Goal: Communication & Community: Share content

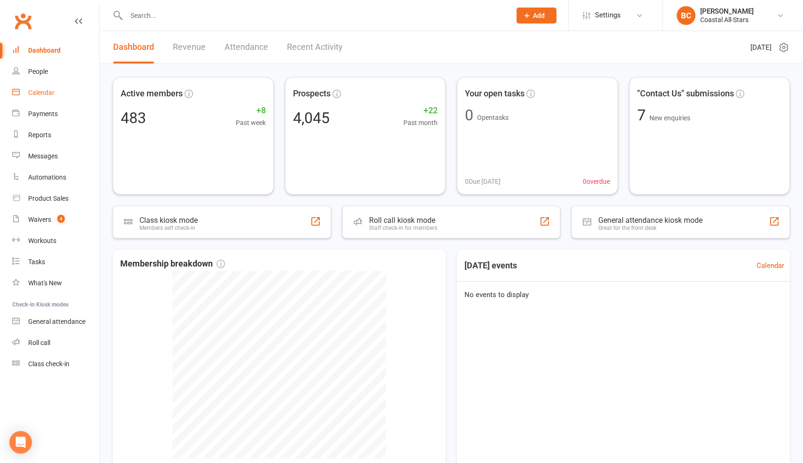
click at [54, 100] on link "Calendar" at bounding box center [55, 92] width 87 height 21
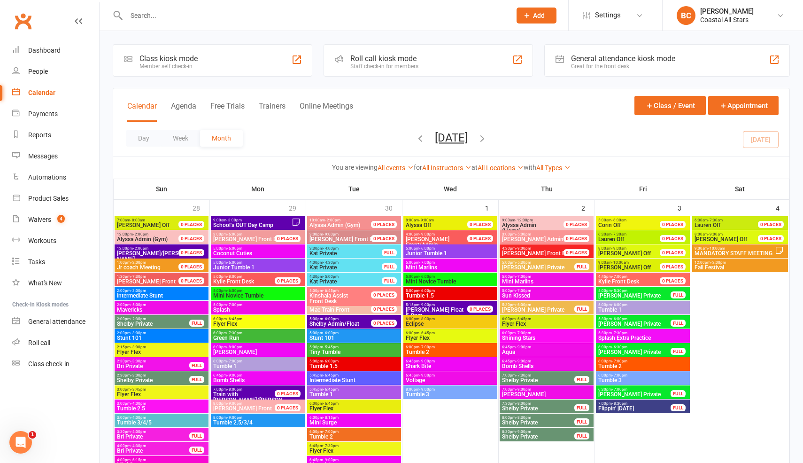
click at [388, 12] on input "text" at bounding box center [314, 15] width 381 height 13
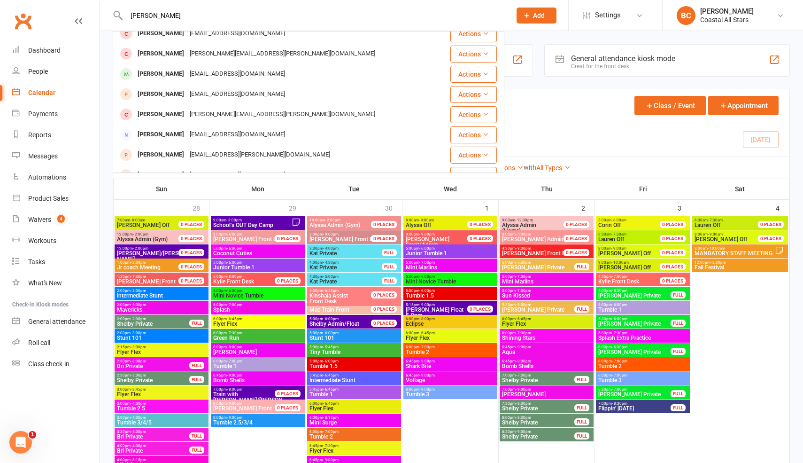
scroll to position [109, 0]
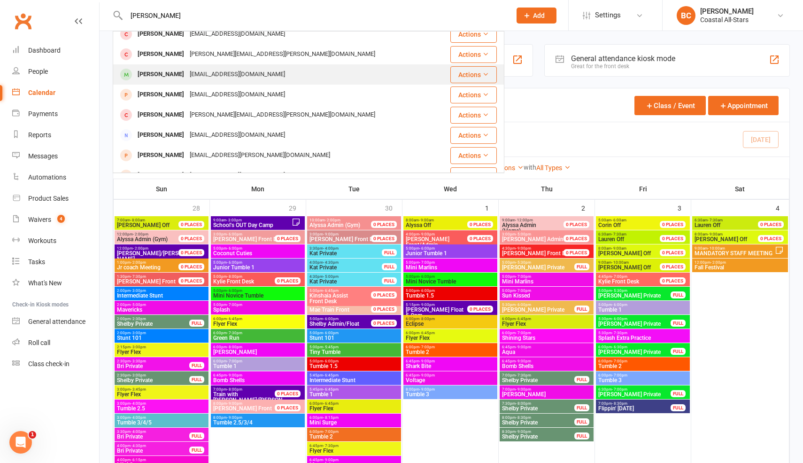
type input "[PERSON_NAME]"
click at [331, 81] on div "[PERSON_NAME] [EMAIL_ADDRESS][DOMAIN_NAME]" at bounding box center [276, 74] width 325 height 19
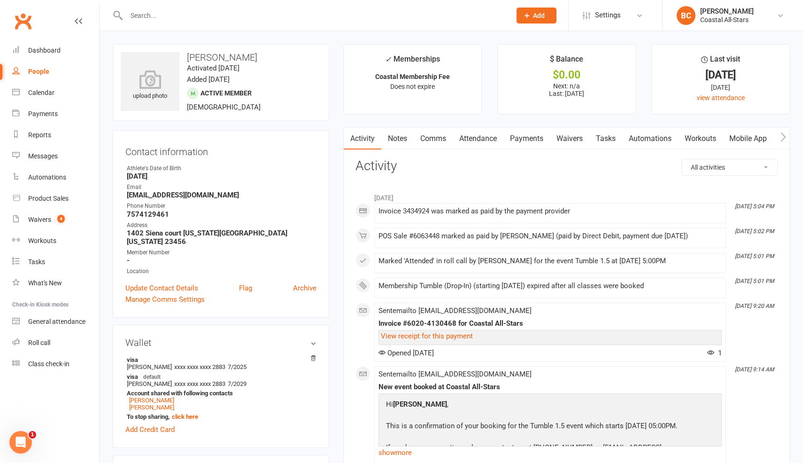
click at [431, 138] on link "Comms" at bounding box center [433, 139] width 39 height 22
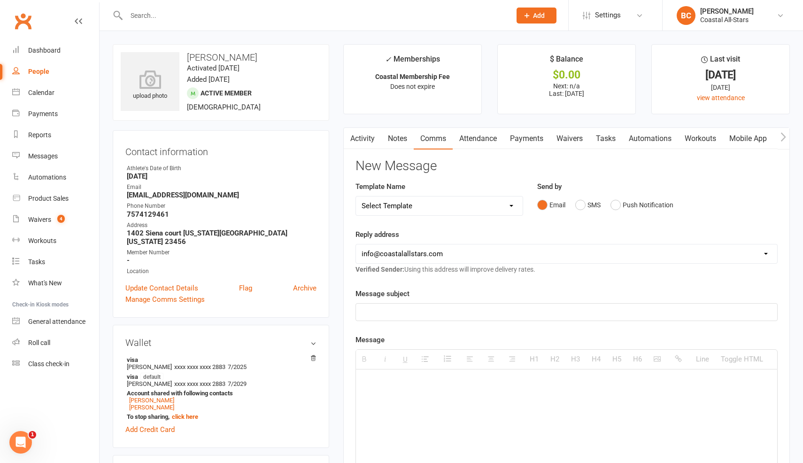
click at [406, 210] on select "Select Template [Email] Bi-Annual Assessment [Email] Boosters [Email] Card Fail…" at bounding box center [439, 205] width 167 height 19
select select "40"
click at [356, 196] on select "Select Template [Email] Bi-Annual Assessment [Email] Boosters [Email] Card Fail…" at bounding box center [439, 205] width 167 height 19
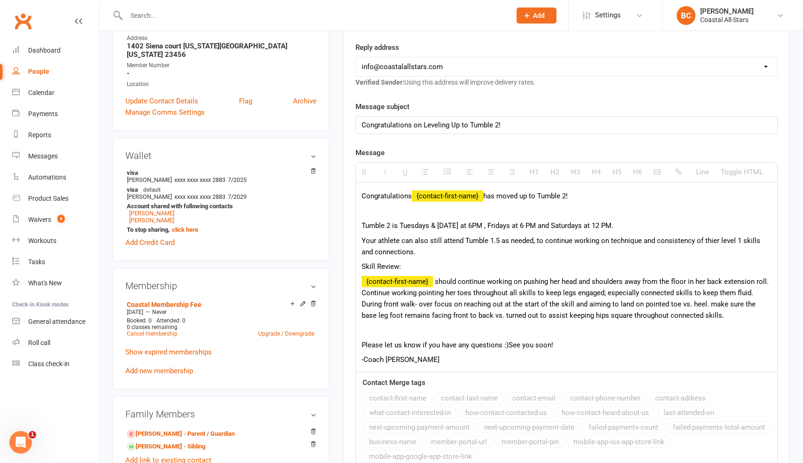
scroll to position [189, 0]
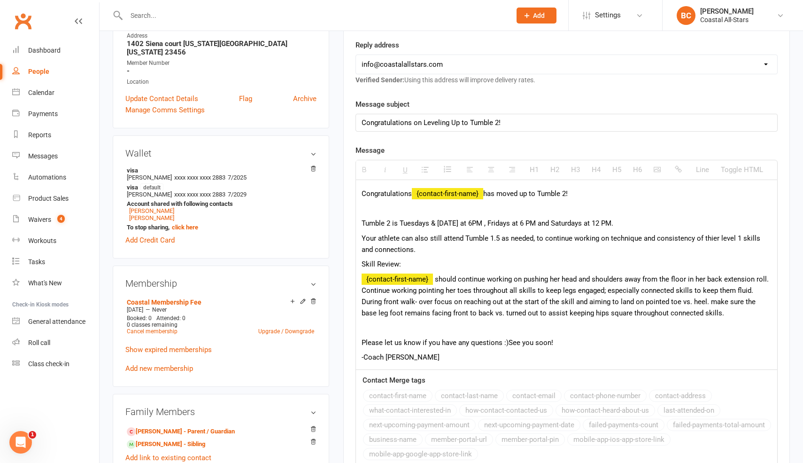
click at [437, 223] on p "Tumble 2 is Tuesdays & [DATE] at 6PM , Fridays at 6 PM and Saturdays at 12 PM." at bounding box center [567, 223] width 410 height 11
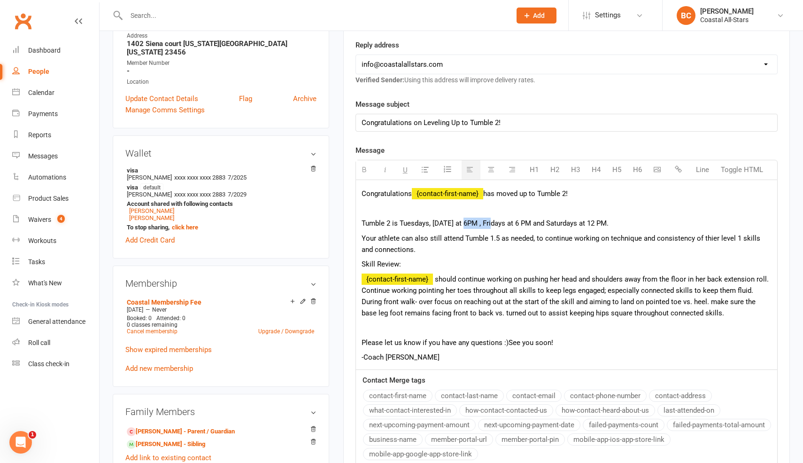
drag, startPoint x: 470, startPoint y: 223, endPoint x: 499, endPoint y: 222, distance: 29.6
click at [499, 222] on p "Tumble 2 is Tuesdays, [DATE] at 6PM , Fridays at 6 PM and Saturdays at 12 PM." at bounding box center [567, 223] width 410 height 11
click at [622, 227] on p "Tumble 2 is Tuesdays, [DATE] & Fridays at 6 PM and Saturdays at 12 PM." at bounding box center [567, 223] width 410 height 11
click at [398, 225] on p "Tumble 2 is Tuesdays, [DATE] & Fridays at 6 PM and Saturdays at 12 PM." at bounding box center [567, 223] width 410 height 11
click at [585, 241] on span "Your athlete can also still attend Tumble 1.5 as needed, to continue working on…" at bounding box center [561, 244] width 399 height 20
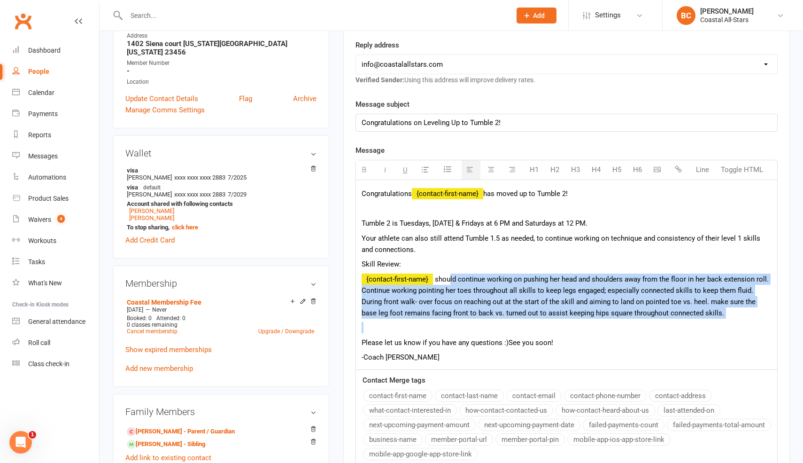
drag, startPoint x: 448, startPoint y: 279, endPoint x: 723, endPoint y: 321, distance: 278.1
click at [723, 321] on div "Congratulations {contact-first-name} has moved up to Tumble 2! Tumble 2 is Tues…" at bounding box center [566, 274] width 421 height 189
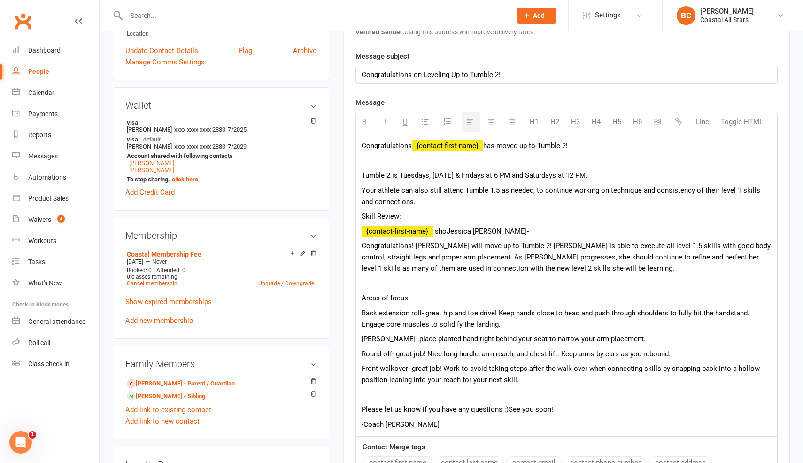
scroll to position [239, 0]
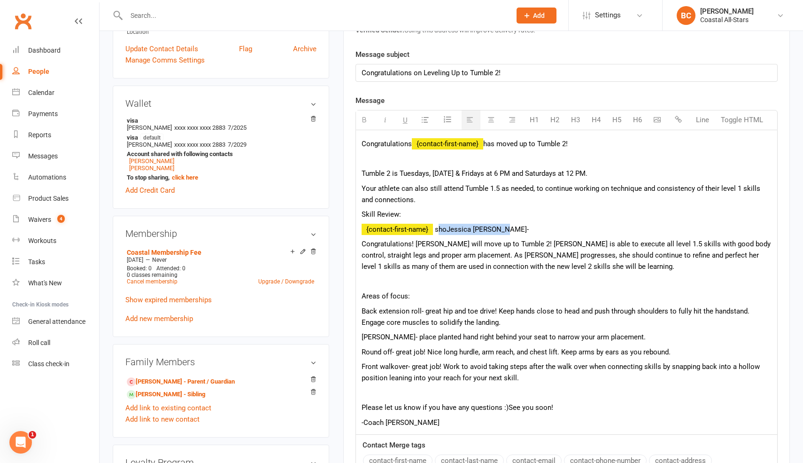
drag, startPoint x: 438, startPoint y: 231, endPoint x: 507, endPoint y: 229, distance: 69.1
click at [507, 229] on p "{contact-first-name} shoJessica [PERSON_NAME]-" at bounding box center [567, 229] width 410 height 11
drag, startPoint x: 358, startPoint y: 245, endPoint x: 571, endPoint y: 246, distance: 213.8
click at [571, 246] on div "Congratulations {contact-first-name} has moved up to Tumble 2! Tumble 2 is Tues…" at bounding box center [566, 282] width 421 height 304
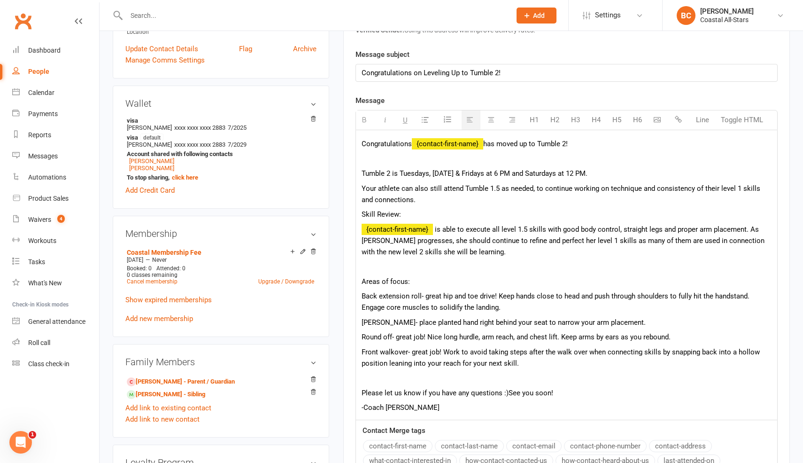
click at [509, 255] on p "{contact-first-name} is able to execute all level 1.5 skills with good body con…" at bounding box center [567, 241] width 410 height 34
click at [381, 266] on p at bounding box center [567, 266] width 410 height 11
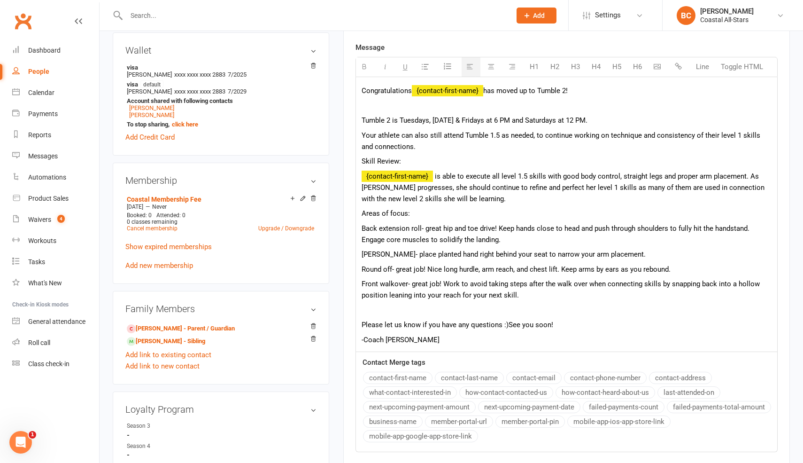
scroll to position [294, 0]
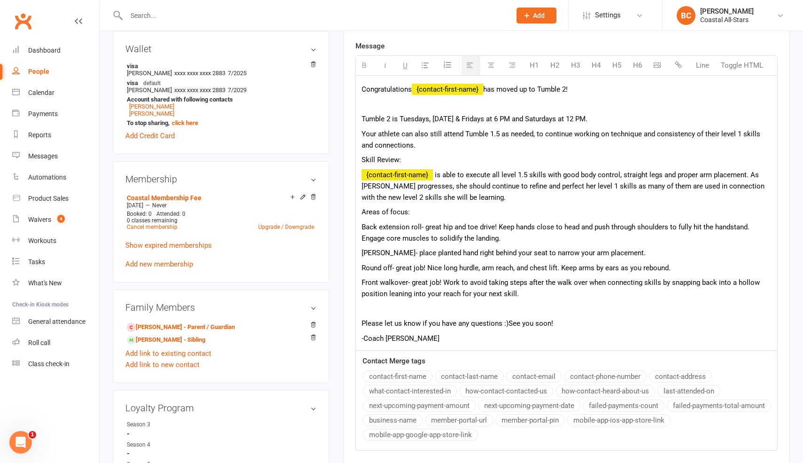
click at [362, 320] on p "Please let us know if you have any questions :) See you soon!" at bounding box center [567, 323] width 410 height 11
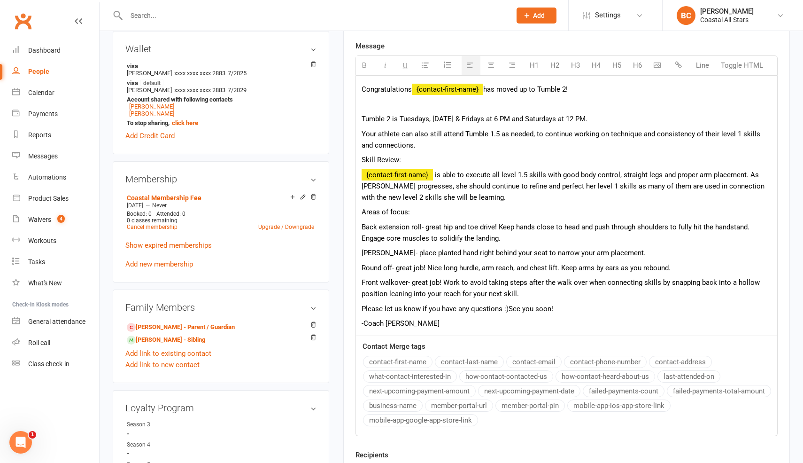
click at [361, 325] on div "Congratulations {contact-first-name} has moved up to Tumble 2! Tumble 2 is Tues…" at bounding box center [566, 206] width 421 height 260
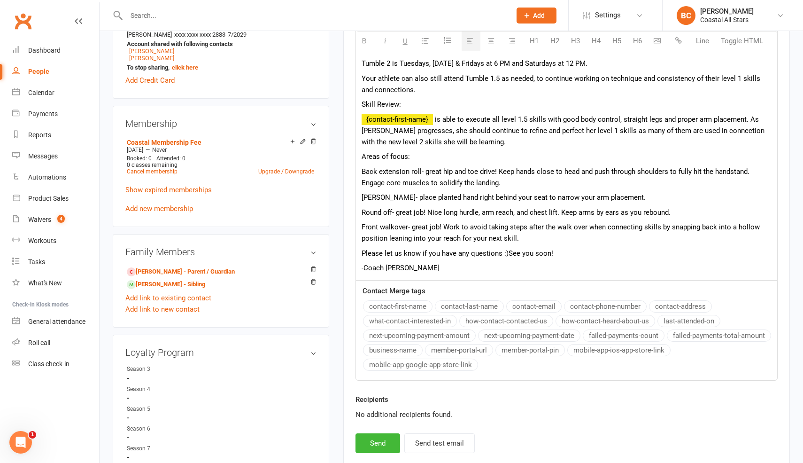
scroll to position [355, 0]
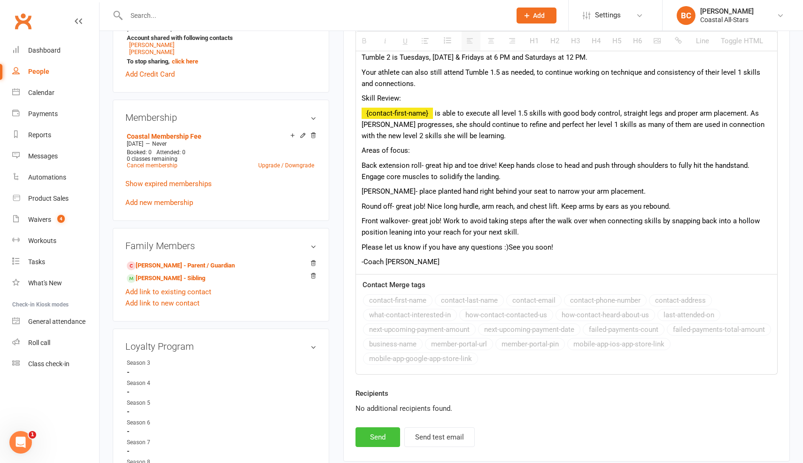
click at [383, 438] on button "Send" at bounding box center [378, 437] width 45 height 20
select select
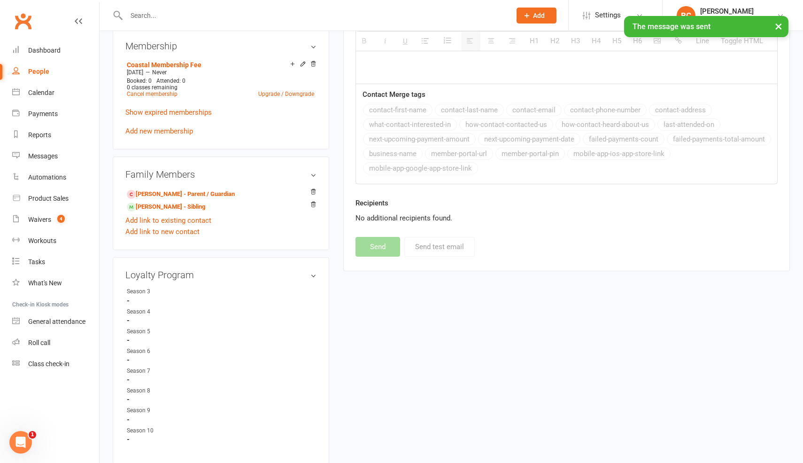
scroll to position [0, 0]
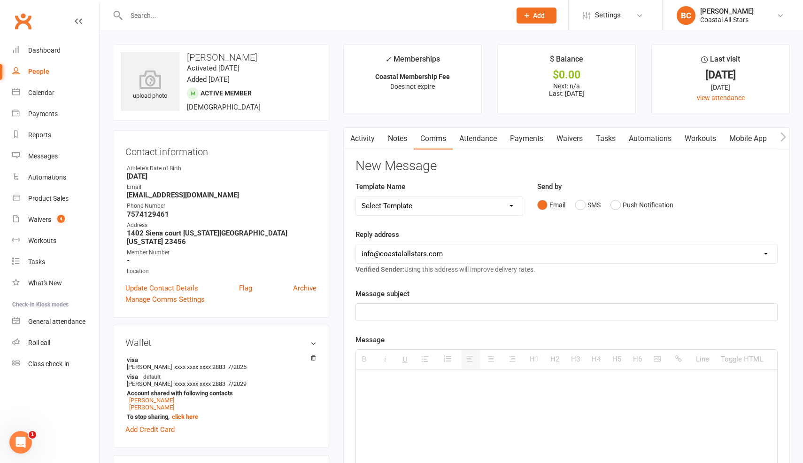
click at [403, 140] on link "Notes" at bounding box center [397, 139] width 32 height 22
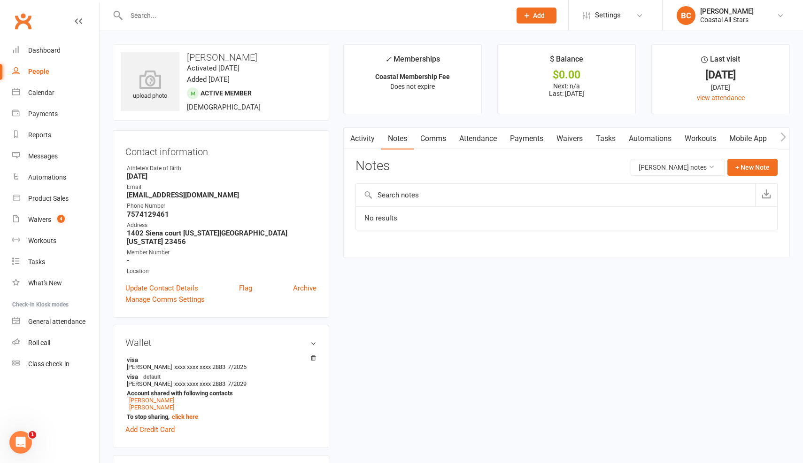
click at [358, 138] on link "Activity" at bounding box center [363, 139] width 38 height 22
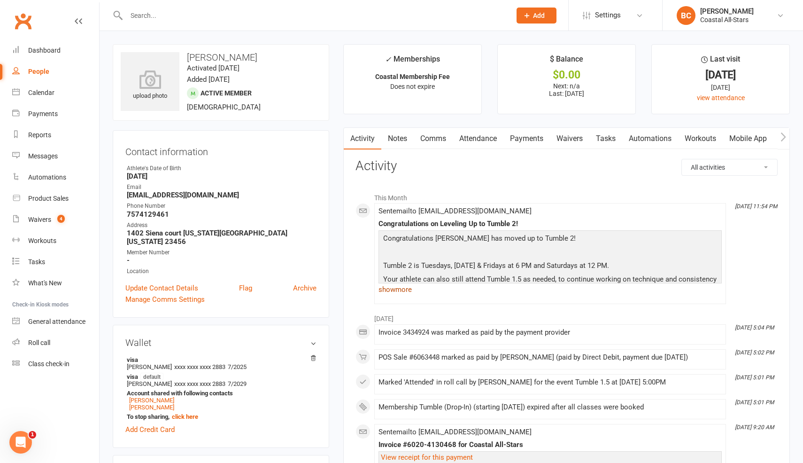
click at [399, 292] on link "show more" at bounding box center [550, 289] width 343 height 13
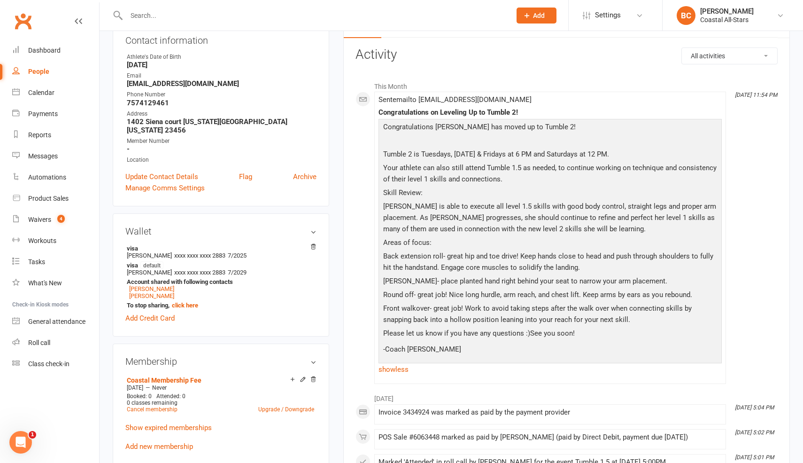
scroll to position [146, 0]
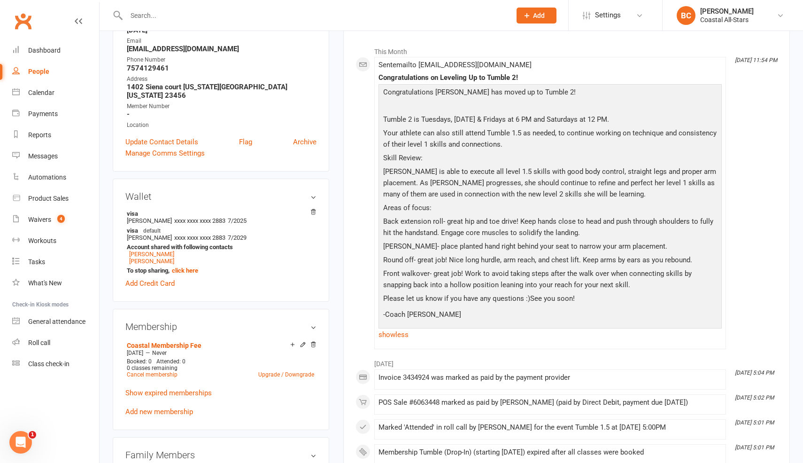
drag, startPoint x: 386, startPoint y: 170, endPoint x: 386, endPoint y: 160, distance: 9.4
click at [386, 169] on p "[PERSON_NAME] is able to execute all level 1.5 skills with good body control, s…" at bounding box center [550, 184] width 339 height 36
drag, startPoint x: 385, startPoint y: 156, endPoint x: 585, endPoint y: 303, distance: 248.9
click at [585, 303] on div "Congratulations [PERSON_NAME] has moved up to Tumble 2! Tumble 2 is Tuesdays, […" at bounding box center [550, 205] width 339 height 238
click at [585, 303] on p "Please let us know if you have any questions :) See you soon!" at bounding box center [550, 300] width 339 height 14
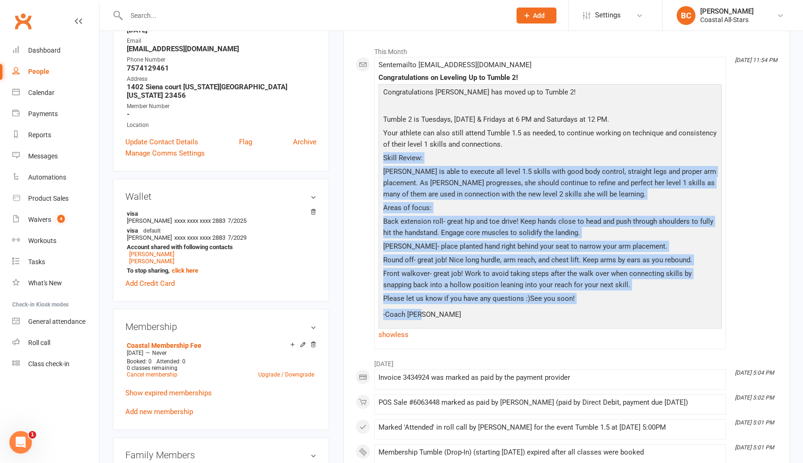
drag, startPoint x: 383, startPoint y: 156, endPoint x: 613, endPoint y: 319, distance: 282.0
click at [613, 319] on div "Congratulations [PERSON_NAME] has moved up to Tumble 2! Tumble 2 is Tuesdays, […" at bounding box center [550, 205] width 339 height 238
click at [591, 303] on p "Please let us know if you have any questions :) See you soon!" at bounding box center [550, 300] width 339 height 14
drag, startPoint x: 634, startPoint y: 283, endPoint x: 381, endPoint y: 161, distance: 281.1
click at [381, 161] on div "Congratulations [PERSON_NAME] has moved up to Tumble 2! Tumble 2 is Tuesdays, […" at bounding box center [550, 205] width 339 height 238
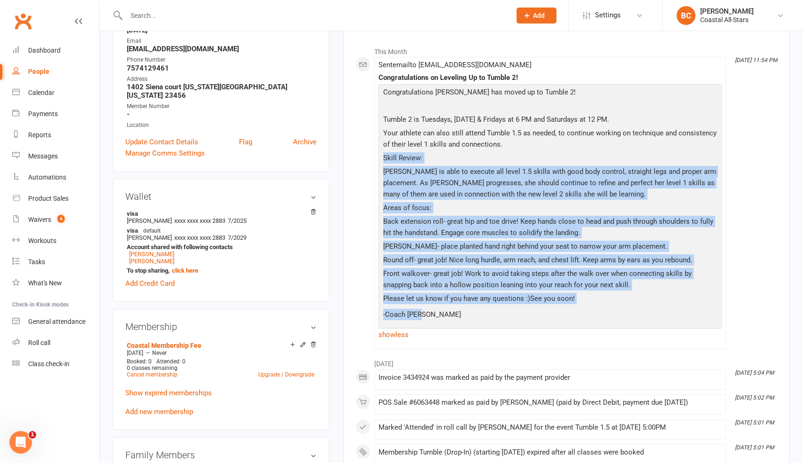
copy div "Skill Review: [PERSON_NAME] is able to execute all level 1.5 skills with good b…"
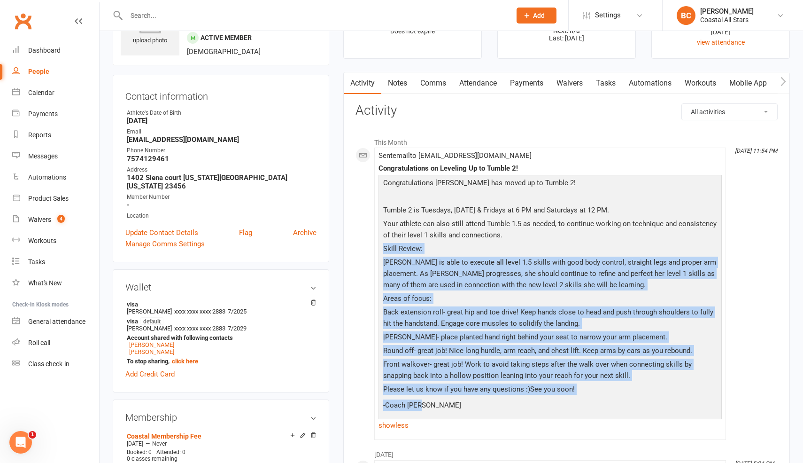
scroll to position [0, 0]
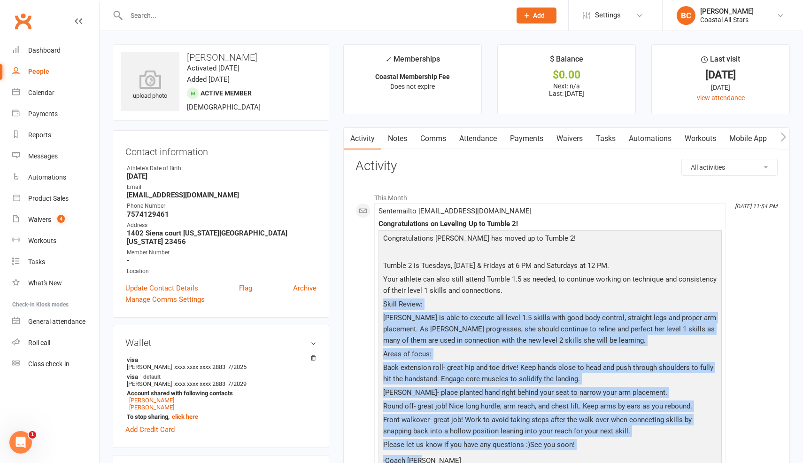
click at [436, 143] on link "Comms" at bounding box center [433, 139] width 39 height 22
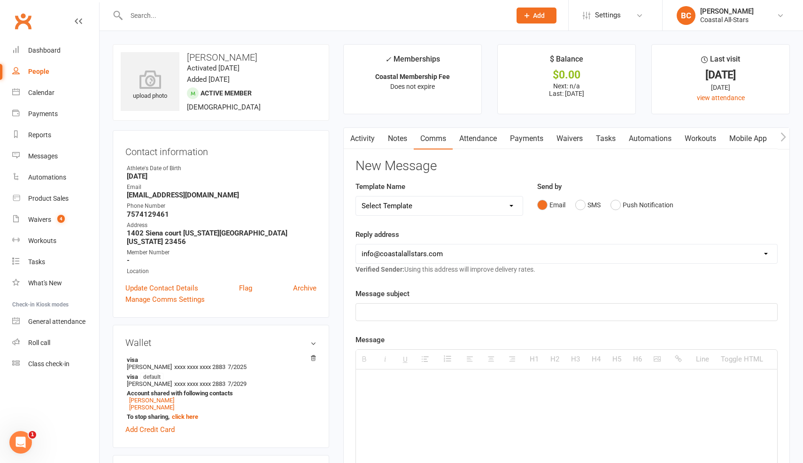
click at [403, 141] on link "Notes" at bounding box center [397, 139] width 32 height 22
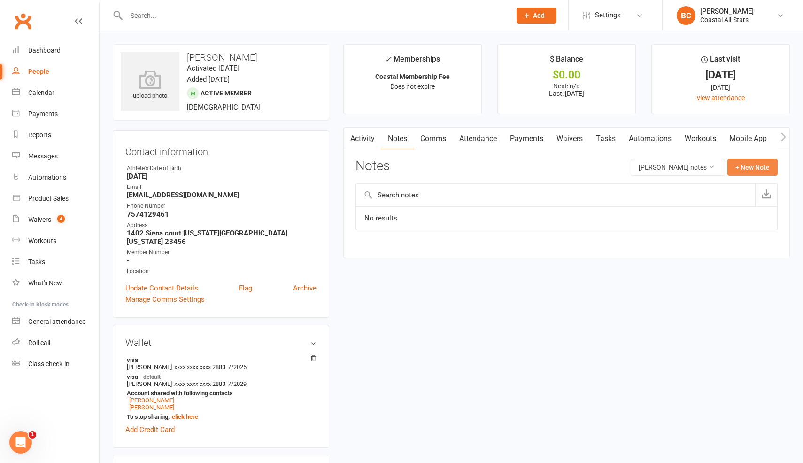
click at [747, 167] on button "+ New Note" at bounding box center [753, 167] width 50 height 17
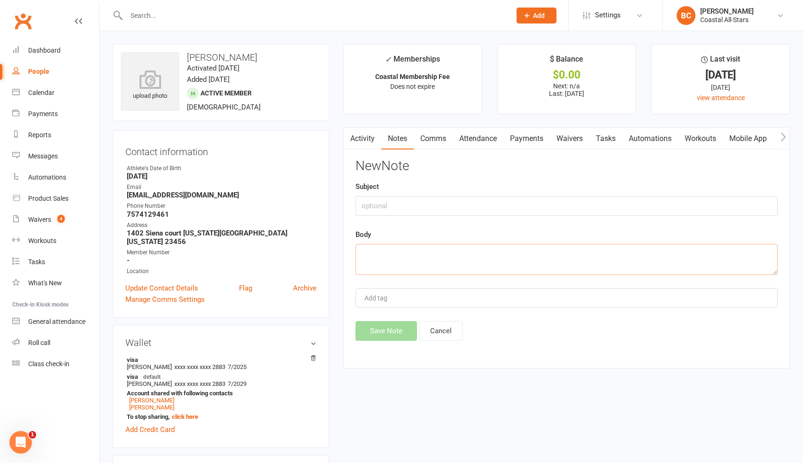
click at [446, 250] on textarea at bounding box center [567, 259] width 422 height 31
paste textarea "Skill Review: [PERSON_NAME] is able to execute all level 1.5 skills with good b…"
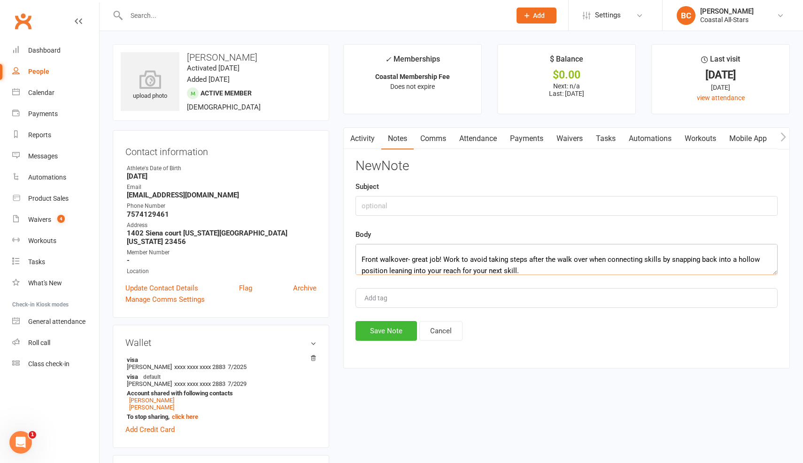
type textarea "Skill Review: [PERSON_NAME] is able to execute all level 1.5 skills with good b…"
click at [433, 210] on input "text" at bounding box center [567, 206] width 422 height 20
type input "moved to tumble 2"
click at [387, 329] on button "Save Note" at bounding box center [387, 331] width 62 height 20
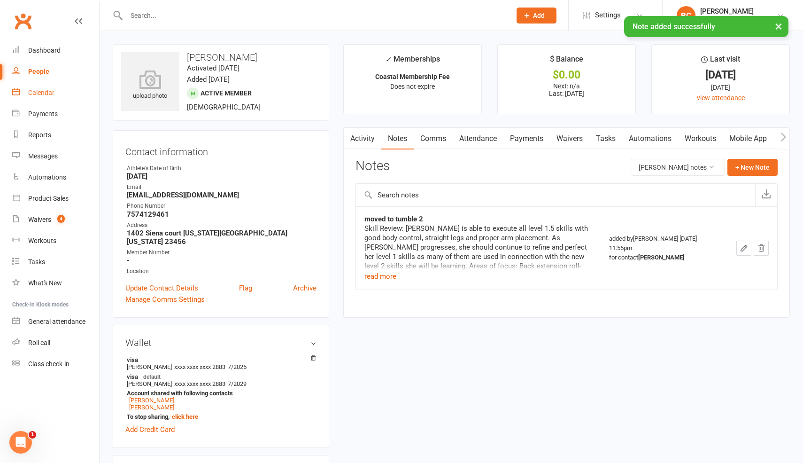
click at [41, 96] on div "Calendar" at bounding box center [41, 93] width 26 height 8
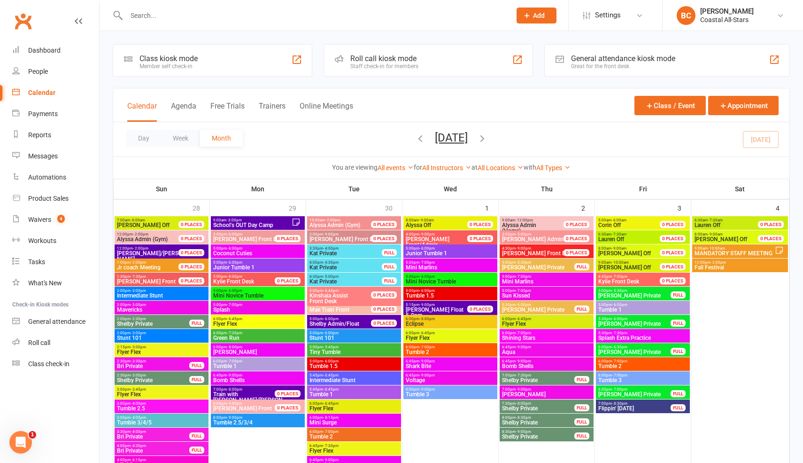
click at [194, 26] on div at bounding box center [309, 15] width 392 height 31
click at [187, 17] on input "text" at bounding box center [314, 15] width 381 height 13
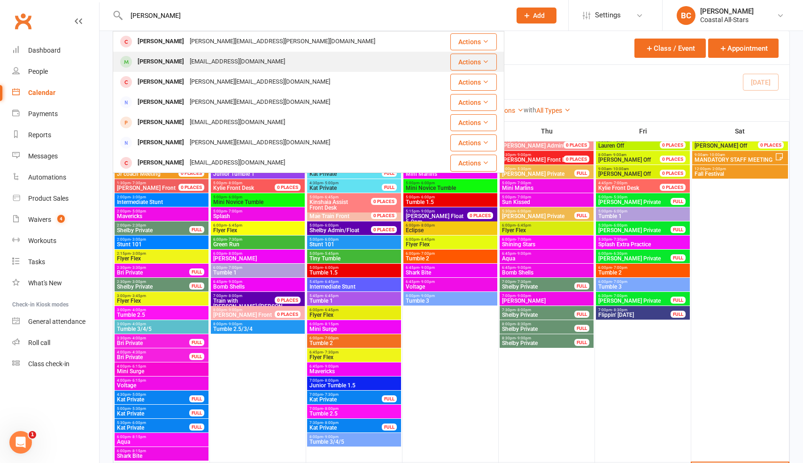
type input "[PERSON_NAME]"
click at [213, 67] on div "[EMAIL_ADDRESS][DOMAIN_NAME]" at bounding box center [237, 62] width 101 height 14
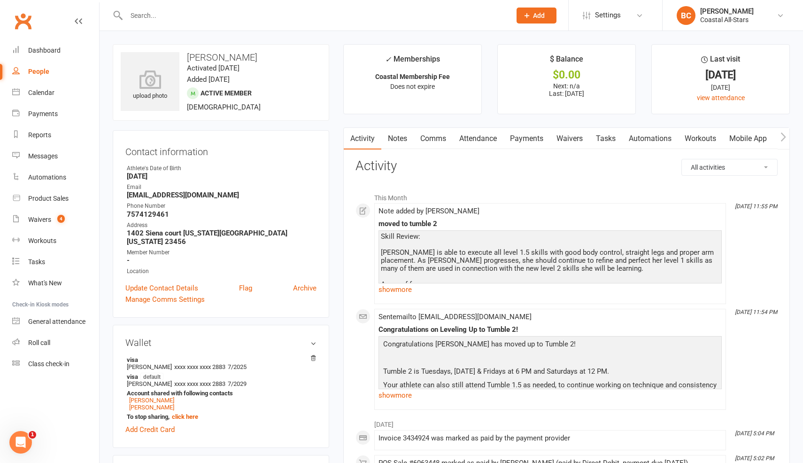
click at [215, 55] on h3 "[PERSON_NAME]" at bounding box center [221, 57] width 201 height 10
copy h3 "[PERSON_NAME]"
click at [270, 19] on input "text" at bounding box center [314, 15] width 381 height 13
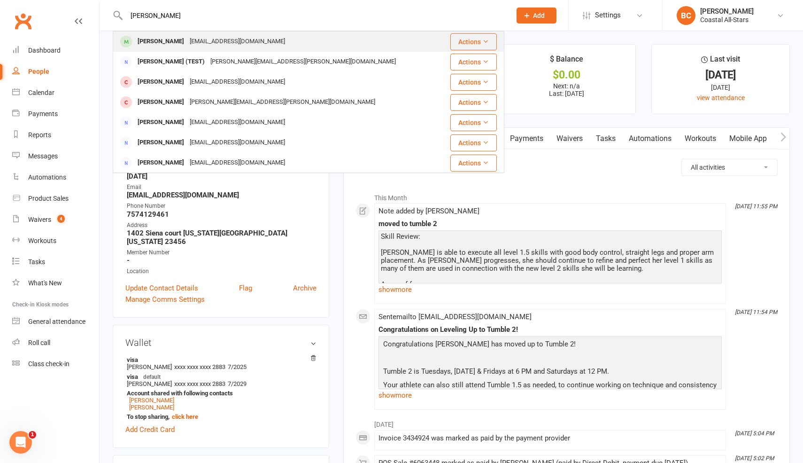
type input "[PERSON_NAME]"
click at [194, 43] on div "[EMAIL_ADDRESS][DOMAIN_NAME]" at bounding box center [237, 42] width 101 height 14
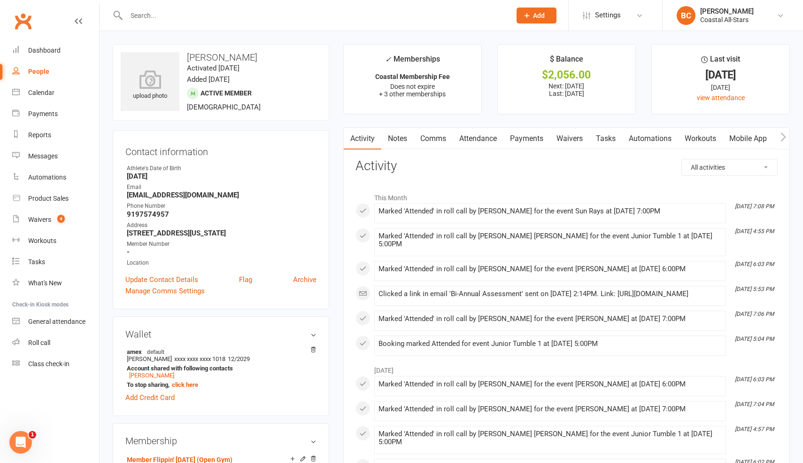
click at [405, 139] on link "Notes" at bounding box center [397, 139] width 32 height 22
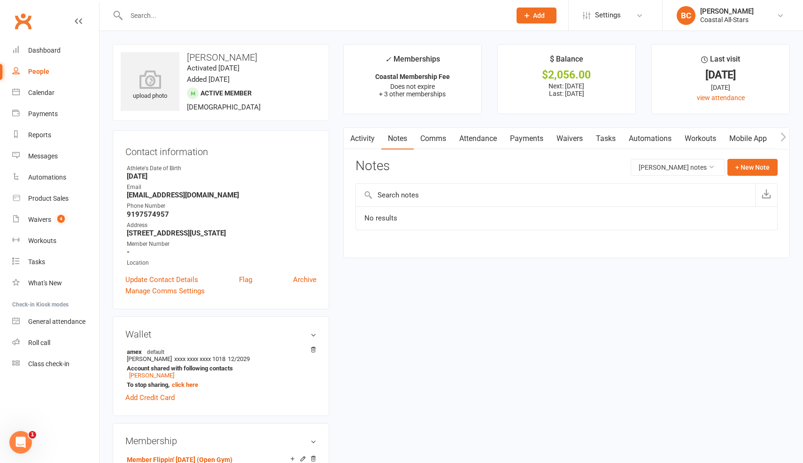
click at [438, 140] on link "Comms" at bounding box center [433, 139] width 39 height 22
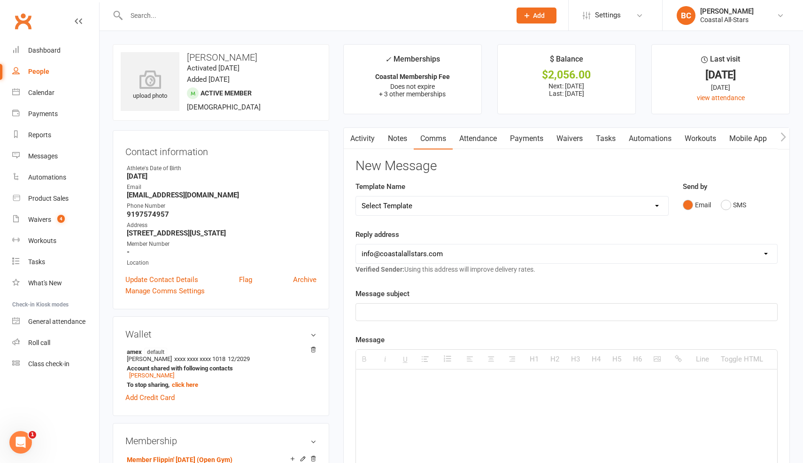
click at [440, 207] on select "Select Template [Email] Bi-Annual Assessment [Email] Boosters [Email] Card Fail…" at bounding box center [512, 205] width 312 height 19
select select "42"
click at [356, 196] on select "Select Template [Email] Bi-Annual Assessment [Email] Boosters [Email] Card Fail…" at bounding box center [512, 205] width 312 height 19
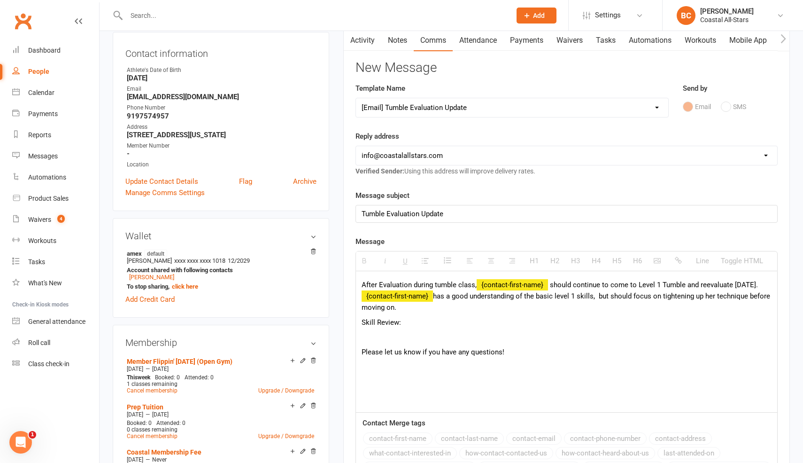
scroll to position [99, 0]
drag, startPoint x: 688, startPoint y: 284, endPoint x: 770, endPoint y: 283, distance: 81.8
click at [758, 283] on span "should continue to come to Level 1 Tumble and reevaluate [DATE]." at bounding box center [654, 284] width 208 height 8
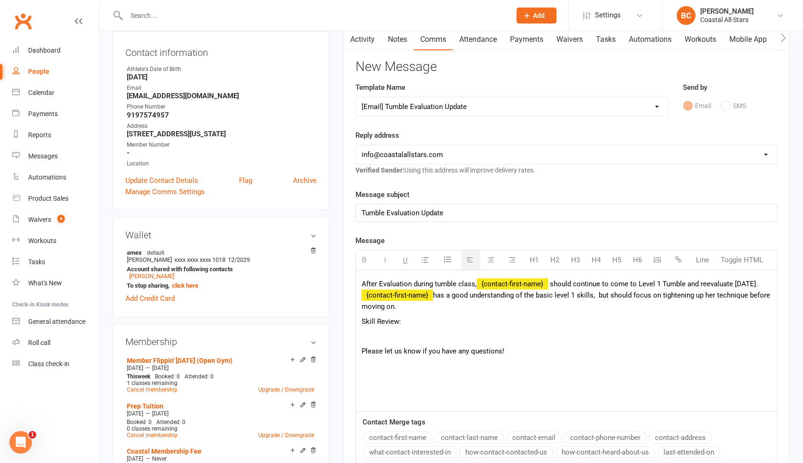
drag, startPoint x: 551, startPoint y: 284, endPoint x: 768, endPoint y: 308, distance: 217.9
click at [768, 308] on p "After Evaluation during tumble class, {contact-first-name} should continue to c…" at bounding box center [567, 295] width 410 height 34
paste div
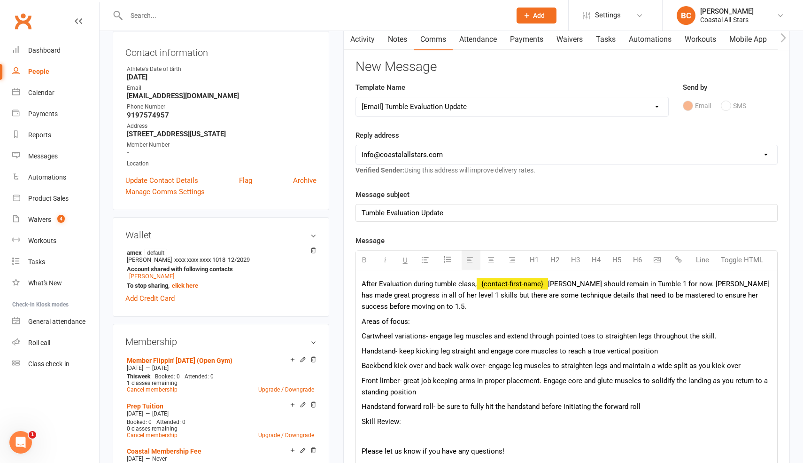
click at [589, 284] on span "[PERSON_NAME] should remain in Tumble 1 for now. [PERSON_NAME] has made great p…" at bounding box center [566, 295] width 408 height 31
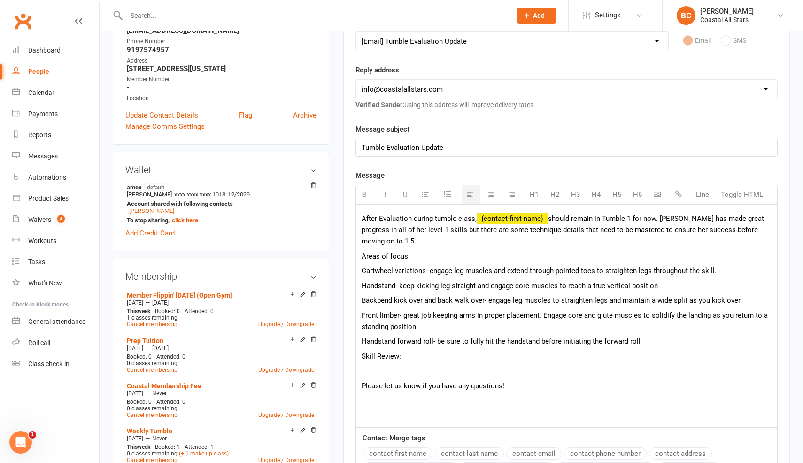
scroll to position [166, 0]
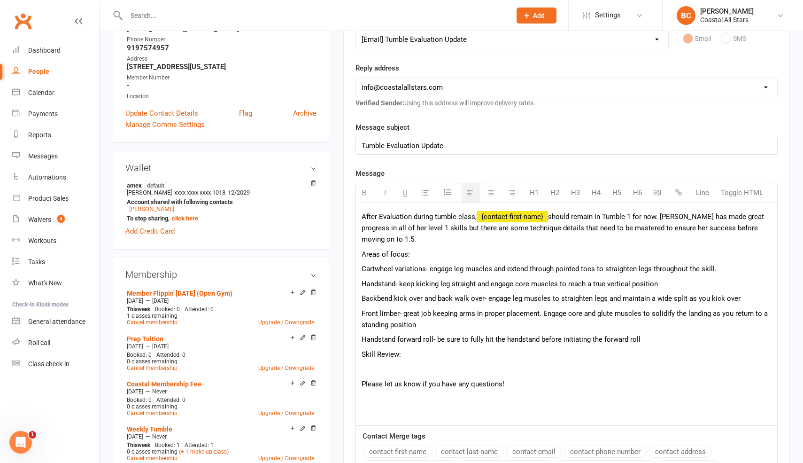
click at [379, 368] on p at bounding box center [567, 368] width 410 height 11
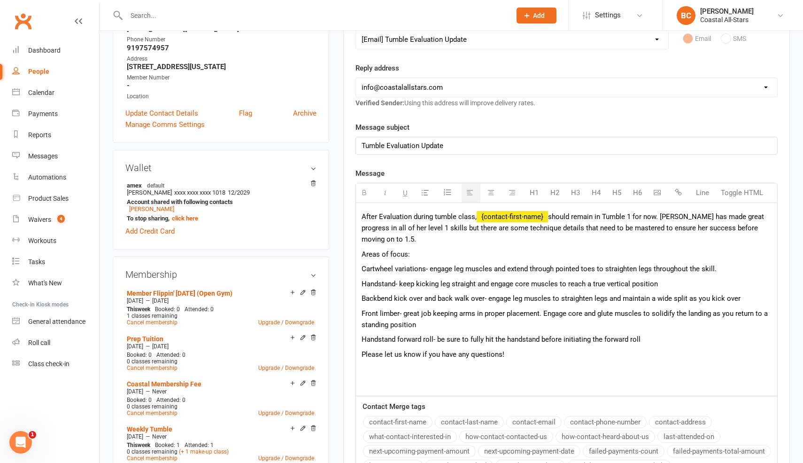
click at [660, 340] on p "Handstand forward roll- be sure to fully hit the handstand before initiating th…" at bounding box center [567, 339] width 410 height 11
click at [613, 350] on p "Please let us know if you have any questions!" at bounding box center [567, 354] width 410 height 11
click at [541, 340] on span "Handstand forward roll- be sure to fully hit the handstand before initiating th…" at bounding box center [501, 339] width 279 height 8
click at [653, 342] on p "Handstand forward roll- be sure to fully hit the handstand before initiating th…" at bounding box center [567, 339] width 410 height 11
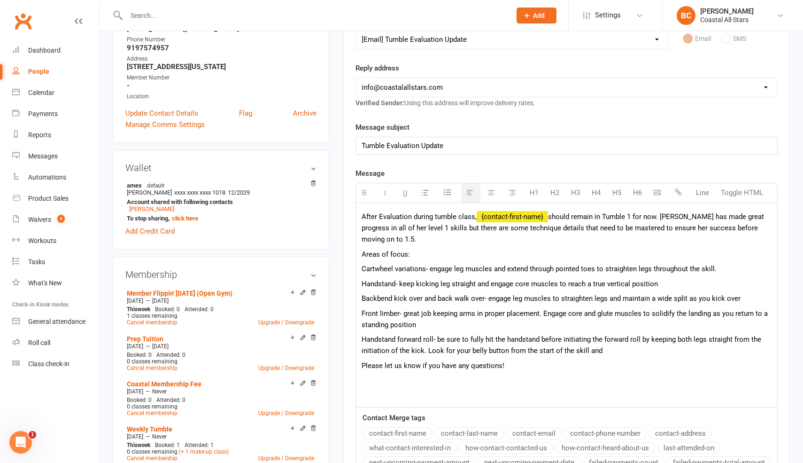
click at [424, 350] on span "Handstand forward roll- be sure to fully hit the handstand before initiating th…" at bounding box center [562, 345] width 400 height 20
click at [524, 360] on p "Please let us know if you have any questions!" at bounding box center [567, 365] width 410 height 11
click at [660, 350] on p "Handstand forward roll- be sure to fully hit the handstand before initiating th…" at bounding box center [567, 345] width 410 height 23
click at [668, 353] on p "Handstand forward roll- be sure to fully hit the handstand before initiating th…" at bounding box center [567, 345] width 410 height 23
click at [499, 349] on span "Handstand forward roll- be sure to fully hit the handstand before initiating th…" at bounding box center [562, 345] width 400 height 20
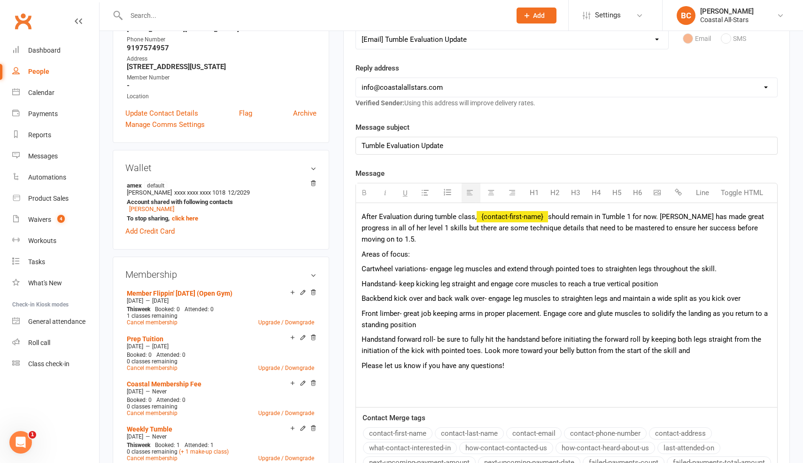
click at [699, 348] on p "Handstand forward roll- be sure to fully hit the handstand before initiating th…" at bounding box center [567, 345] width 410 height 23
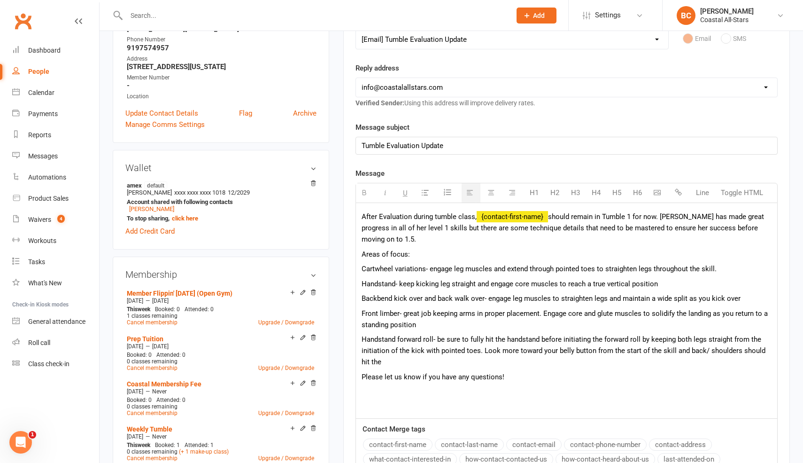
click at [396, 360] on p "Handstand forward roll- be sure to fully hit the handstand before initiating th…" at bounding box center [567, 351] width 410 height 34
click at [766, 350] on span "Handstand forward roll- be sure to fully hit the handstand before initiating th…" at bounding box center [564, 350] width 404 height 31
click at [471, 367] on p "Handstand forward roll- be sure to fully hit the handstand before initiating th…" at bounding box center [567, 351] width 410 height 34
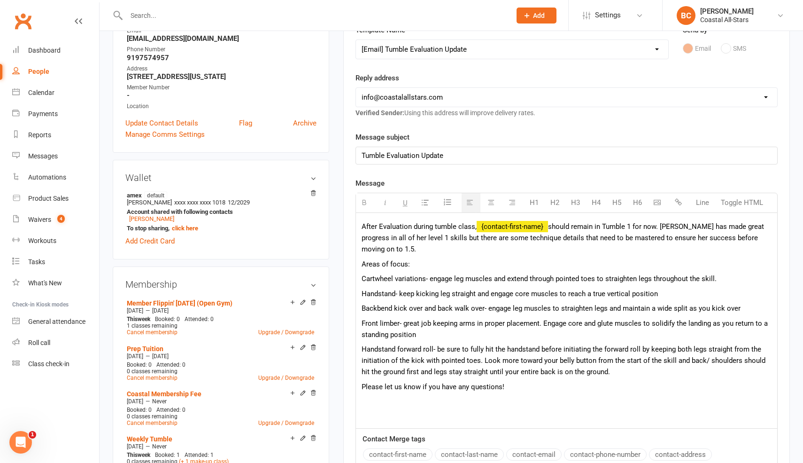
scroll to position [156, 0]
click at [660, 228] on span "should remain in Tumble 1 for now. [PERSON_NAME] has made great progress in all…" at bounding box center [563, 238] width 403 height 31
click at [476, 294] on span "Handstand- keep kicking leg straight and engage core muscles to reach a true ve…" at bounding box center [510, 294] width 296 height 8
click at [588, 298] on span "Handstand- keep kicking leg straight from the imitation of the skill and engage…" at bounding box center [557, 294] width 390 height 8
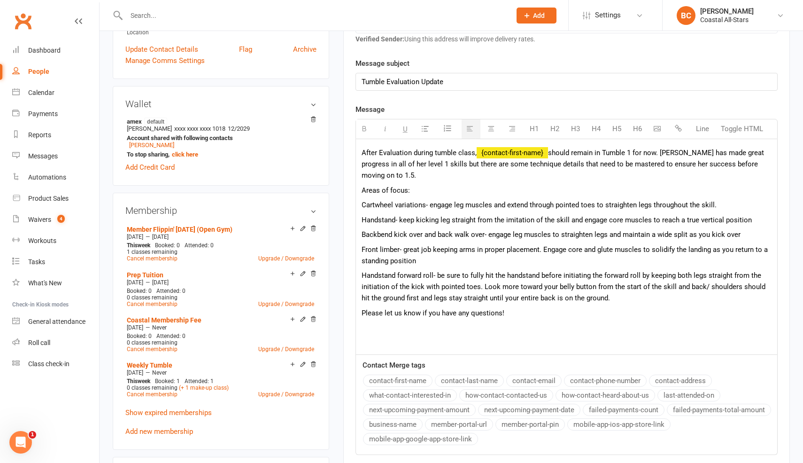
scroll to position [223, 0]
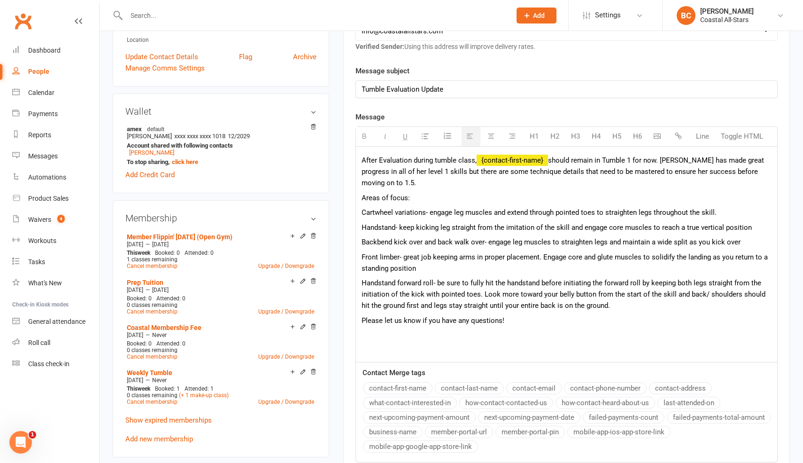
click at [606, 153] on div "After Evaluation during tumble class, {contact-first-name} should remain in Tum…" at bounding box center [566, 255] width 421 height 216
click at [650, 162] on span "should remain in Tumble 1 for now. [PERSON_NAME] has made great progress in all…" at bounding box center [563, 171] width 403 height 31
click at [611, 262] on p "Front limber- great job keeping arms in proper placement. Engage core and glute…" at bounding box center [567, 262] width 410 height 23
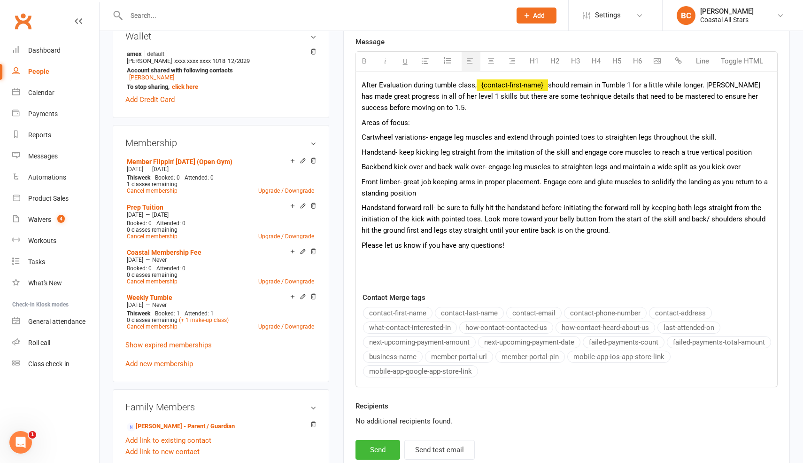
scroll to position [303, 0]
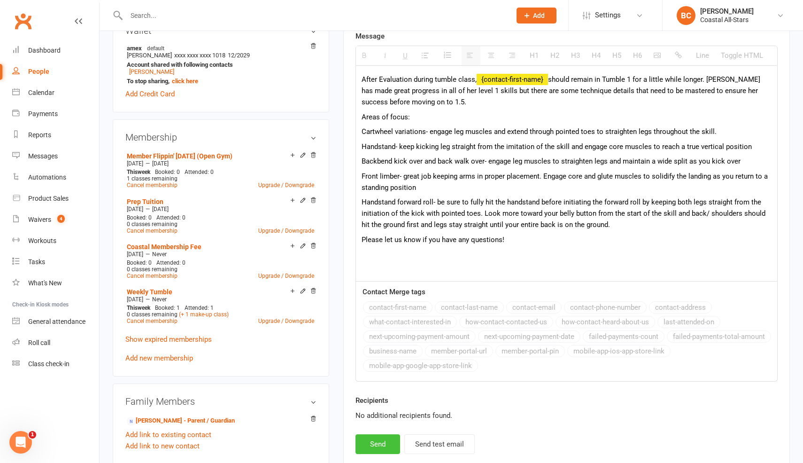
click at [384, 447] on button "Send" at bounding box center [378, 444] width 45 height 20
select select
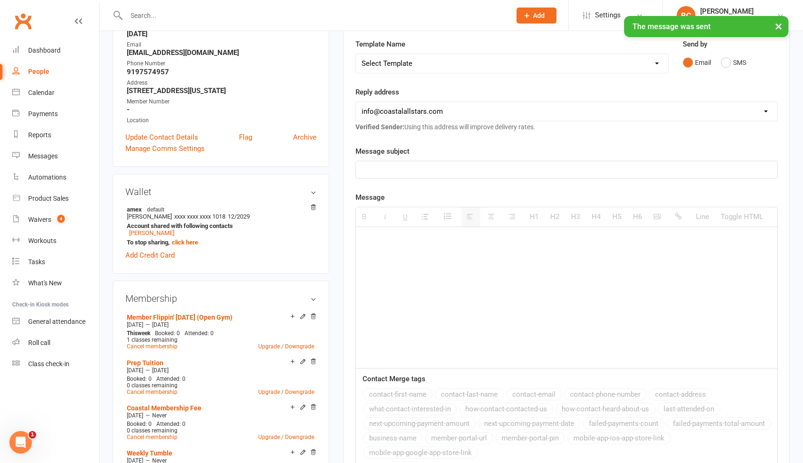
scroll to position [0, 0]
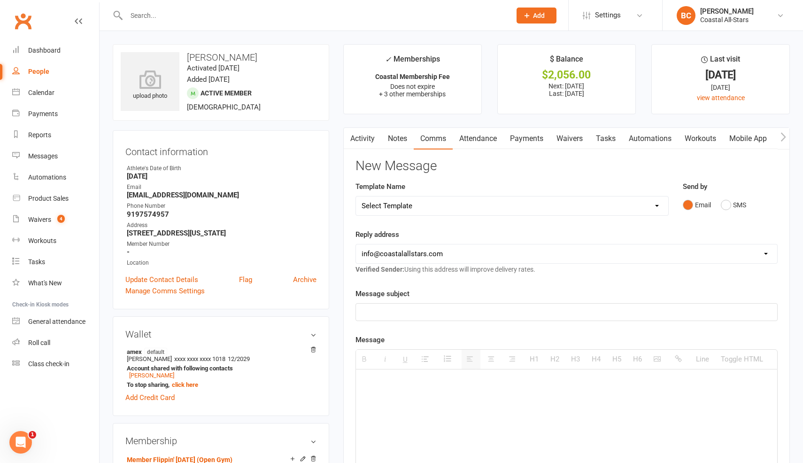
click at [366, 138] on link "Activity" at bounding box center [363, 139] width 38 height 22
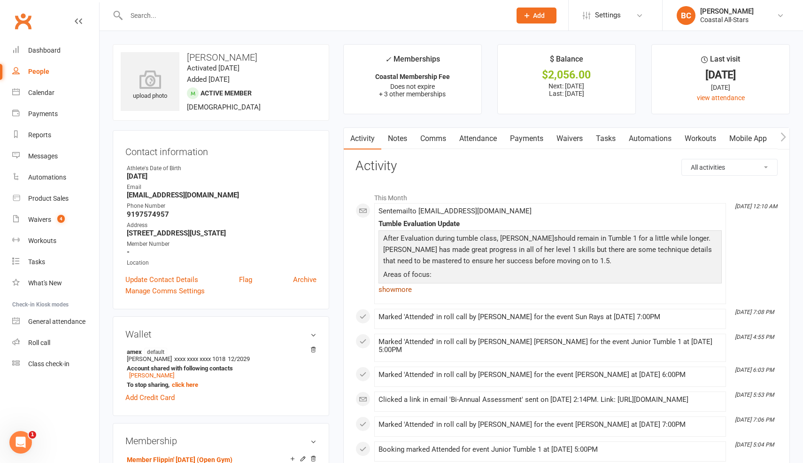
click at [395, 287] on link "show more" at bounding box center [550, 289] width 343 height 13
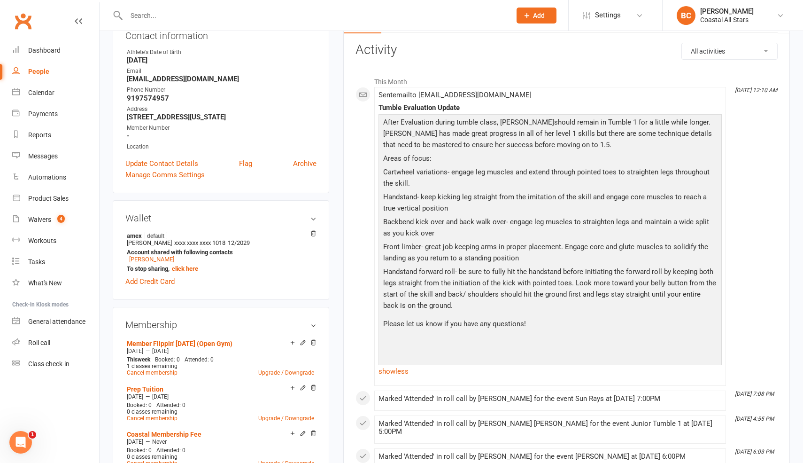
scroll to position [132, 0]
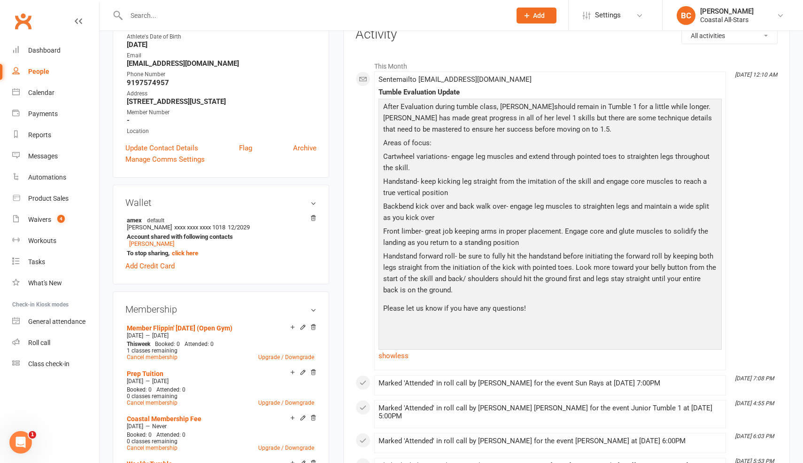
drag, startPoint x: 501, startPoint y: 105, endPoint x: 623, endPoint y: 289, distance: 220.7
click at [623, 289] on div "After Evaluation during tumble class, [PERSON_NAME] should remain in Tumble 1 f…" at bounding box center [550, 223] width 339 height 245
click at [623, 289] on p "Handstand forward roll- be sure to fully hit the handstand before initiating th…" at bounding box center [550, 273] width 339 height 47
drag, startPoint x: 385, startPoint y: 141, endPoint x: 493, endPoint y: 268, distance: 166.3
click at [493, 268] on div "After Evaluation during tumble class, [PERSON_NAME] should remain in Tumble 1 f…" at bounding box center [550, 223] width 339 height 245
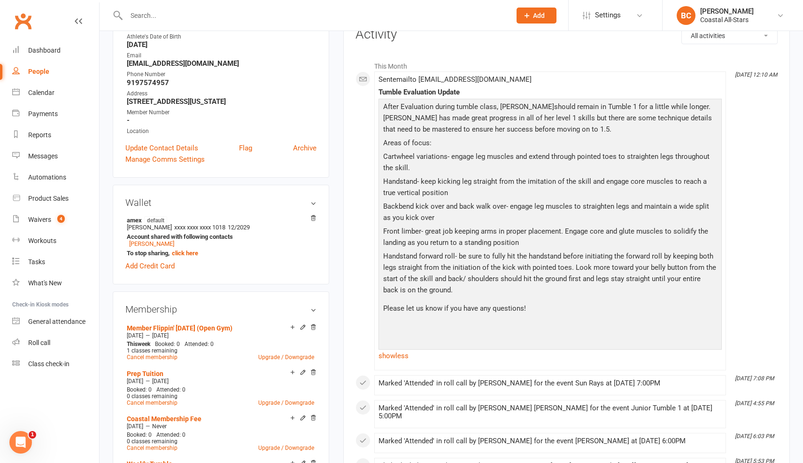
drag, startPoint x: 441, startPoint y: 289, endPoint x: 374, endPoint y: 147, distance: 157.6
click at [374, 147] on li "[DATE] 12:10 AM Sent email to [EMAIL_ADDRESS][DOMAIN_NAME] Tumble Evaluation Up…" at bounding box center [550, 220] width 352 height 299
copy div "Areas of focus: Cartwheel variations- engage leg muscles and extend through poi…"
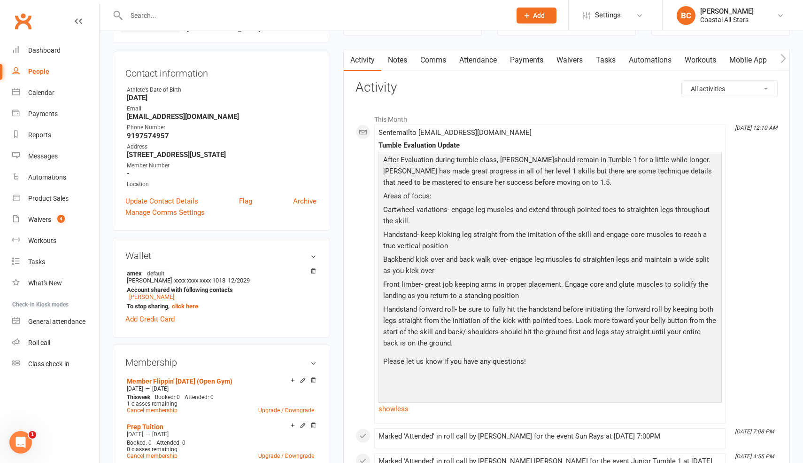
click at [435, 59] on link "Comms" at bounding box center [433, 60] width 39 height 22
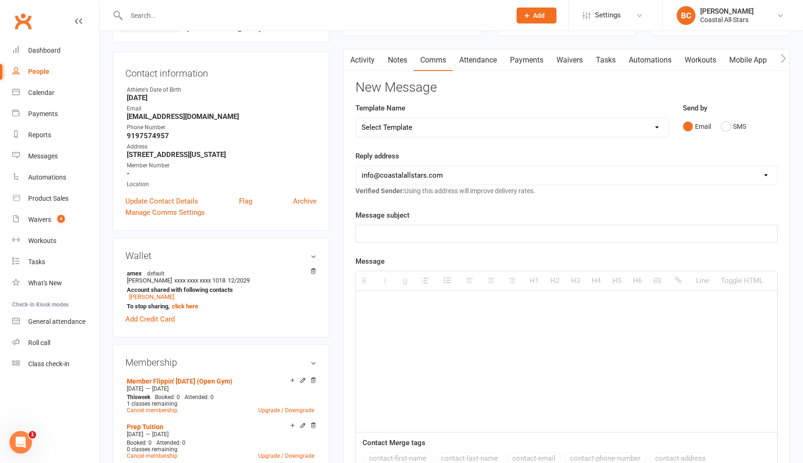
click at [402, 67] on link "Notes" at bounding box center [397, 60] width 32 height 22
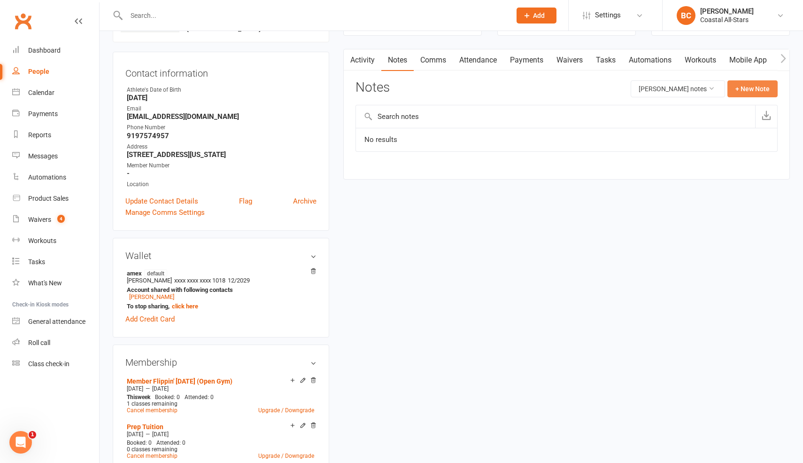
click at [743, 91] on button "+ New Note" at bounding box center [753, 88] width 50 height 17
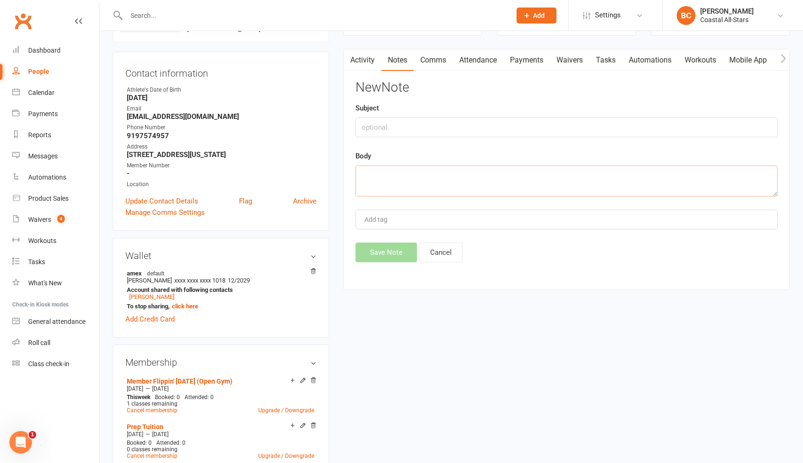
click at [411, 187] on textarea at bounding box center [567, 180] width 422 height 31
paste textarea "Areas of focus: Cartwheel variations- engage leg muscles and extend through poi…"
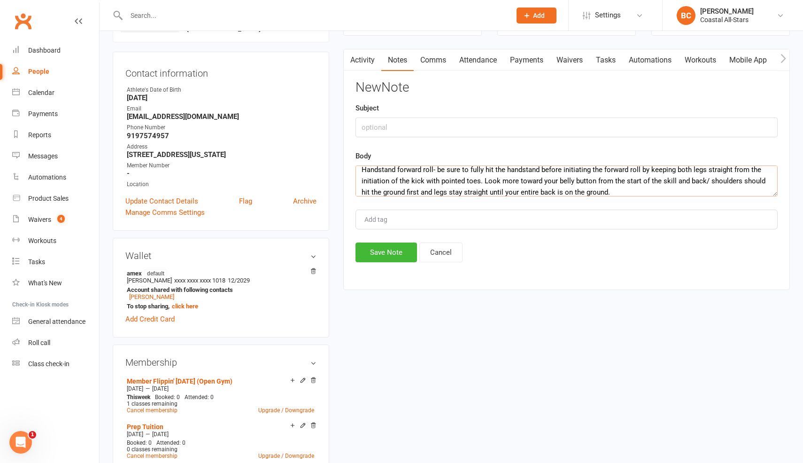
type textarea "Areas of focus: Cartwheel variations- engage leg muscles and extend through poi…"
click at [404, 128] on input "text" at bounding box center [567, 127] width 422 height 20
type input "Tumble 1 for a bit longer"
click at [376, 252] on button "Save Note" at bounding box center [387, 252] width 62 height 20
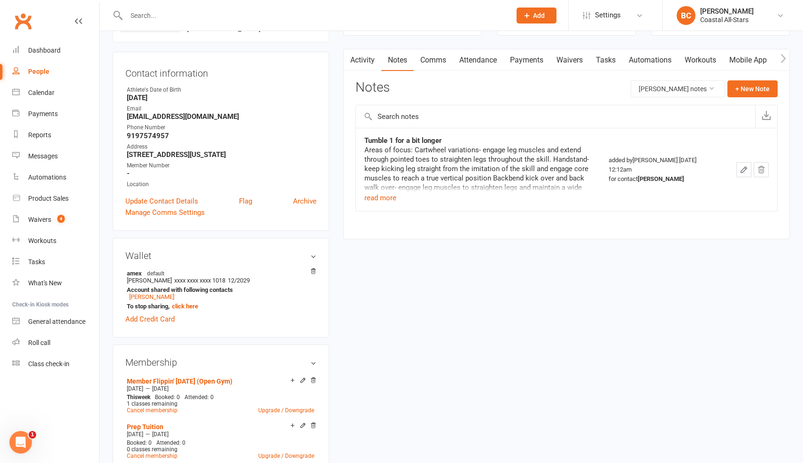
click at [411, 148] on div "Areas of focus: Cartwheel variations- engage leg muscles and extend through poi…" at bounding box center [479, 206] width 228 height 122
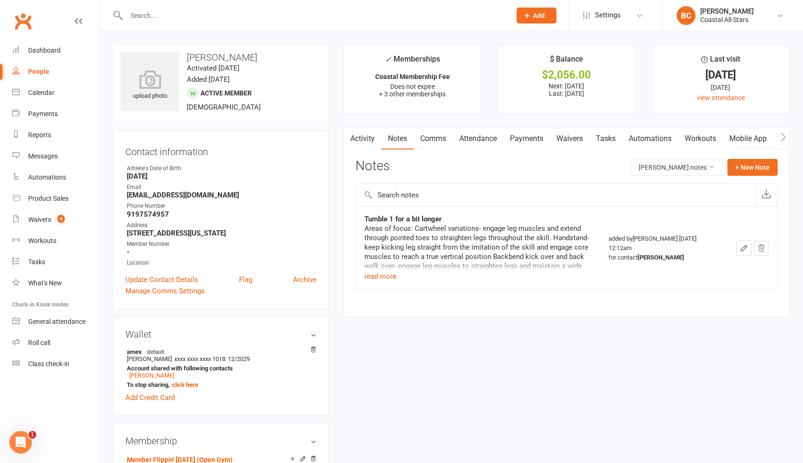
click at [197, 17] on input "text" at bounding box center [314, 15] width 381 height 13
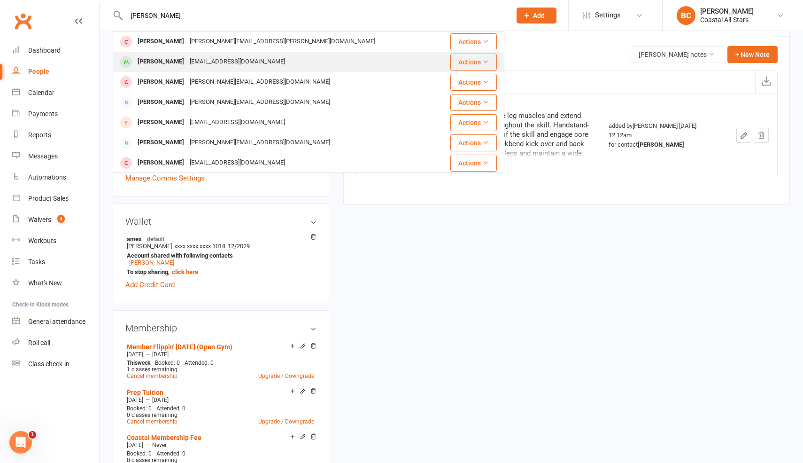
type input "[PERSON_NAME]"
click at [217, 60] on div "[EMAIL_ADDRESS][DOMAIN_NAME]" at bounding box center [237, 62] width 101 height 14
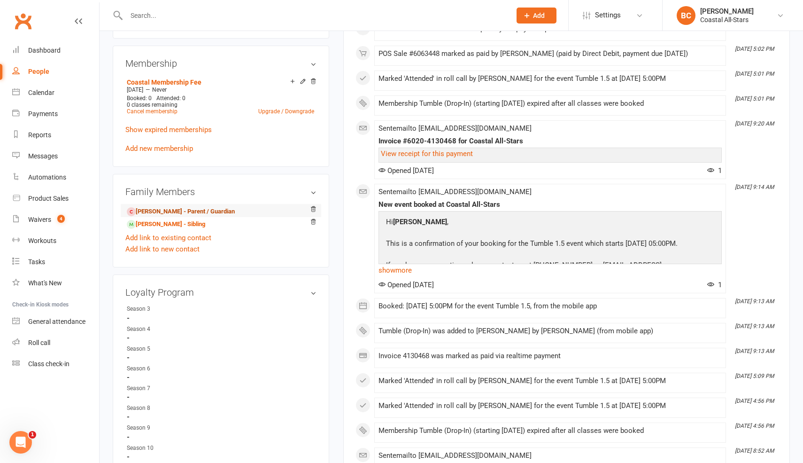
scroll to position [391, 0]
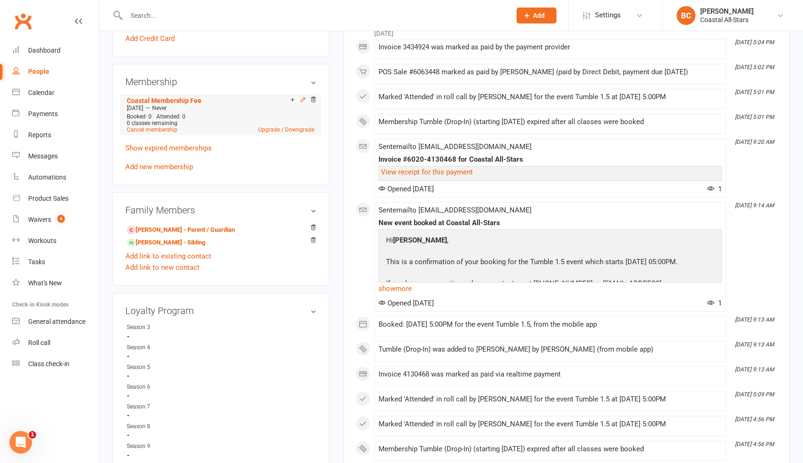
click at [303, 96] on icon at bounding box center [303, 99] width 7 height 7
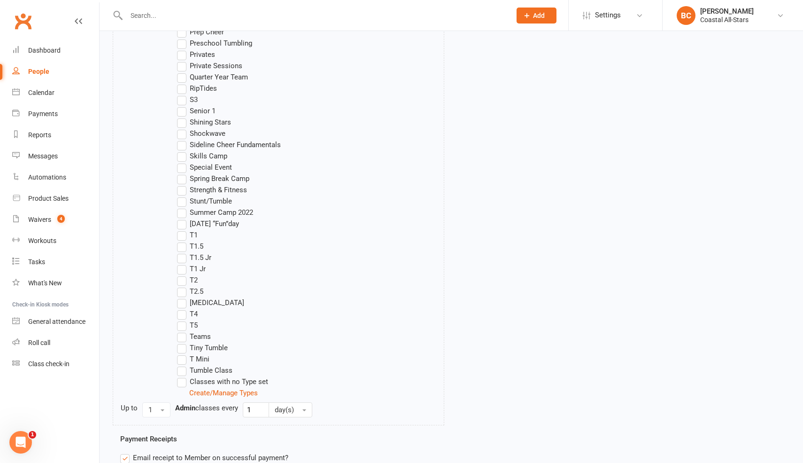
scroll to position [689, 0]
click at [182, 234] on label "T1" at bounding box center [187, 233] width 21 height 11
click at [182, 228] on input "T1" at bounding box center [180, 228] width 6 height 0
click at [182, 246] on label "T1.5" at bounding box center [190, 245] width 26 height 11
click at [182, 240] on input "T1.5" at bounding box center [180, 240] width 6 height 0
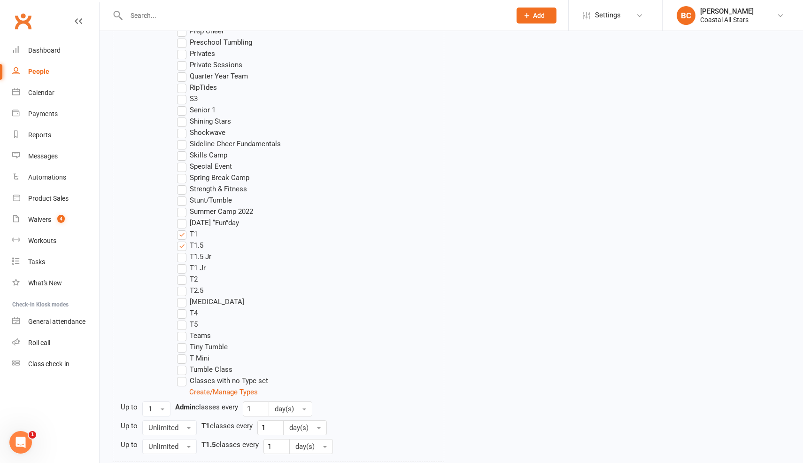
click at [183, 280] on label "T2" at bounding box center [187, 278] width 21 height 11
click at [183, 273] on input "T2" at bounding box center [180, 273] width 6 height 0
click at [184, 257] on label "T1.5 Jr" at bounding box center [194, 256] width 34 height 11
click at [183, 251] on input "T1.5 Jr" at bounding box center [180, 251] width 6 height 0
click at [183, 270] on label "T1 Jr" at bounding box center [191, 267] width 29 height 11
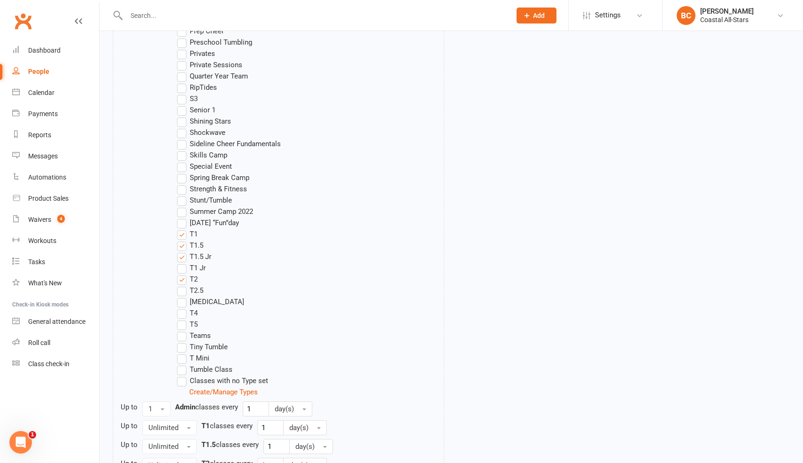
click at [183, 262] on input "T1 Jr" at bounding box center [180, 262] width 6 height 0
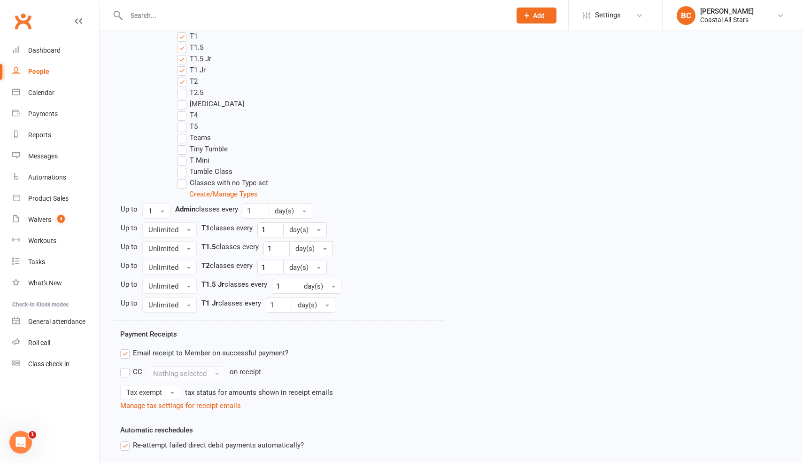
scroll to position [1054, 0]
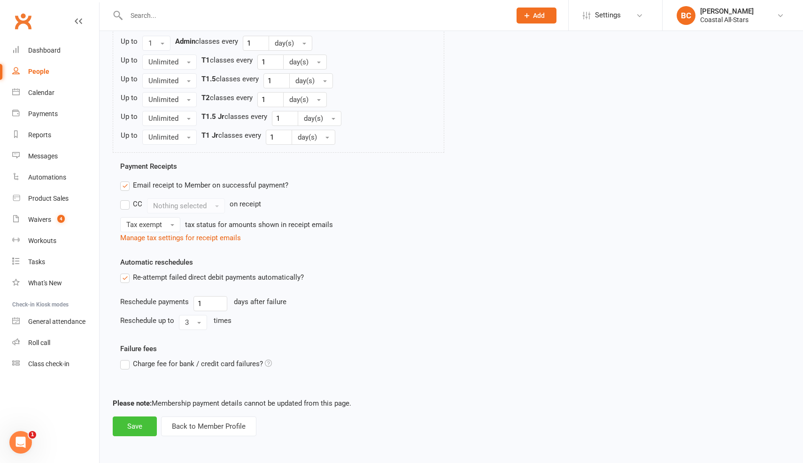
click at [132, 428] on button "Save" at bounding box center [135, 426] width 44 height 20
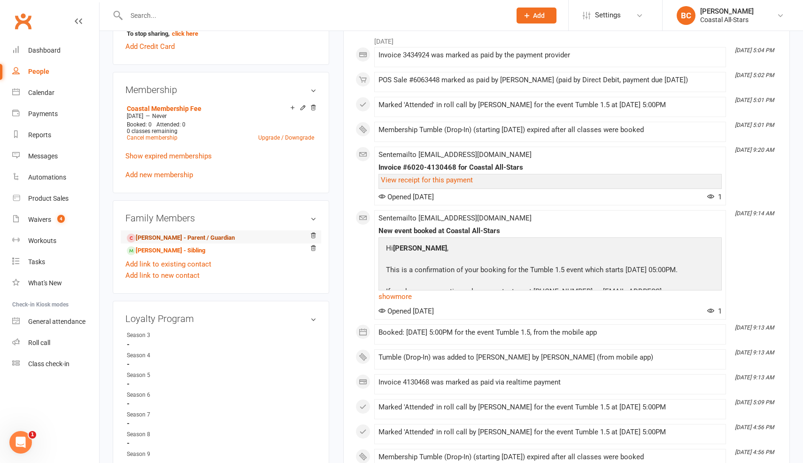
scroll to position [371, 0]
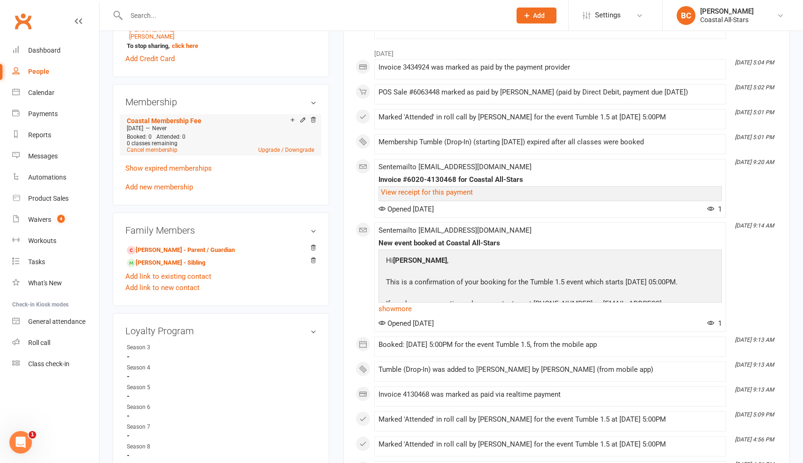
click at [301, 117] on icon at bounding box center [303, 120] width 7 height 7
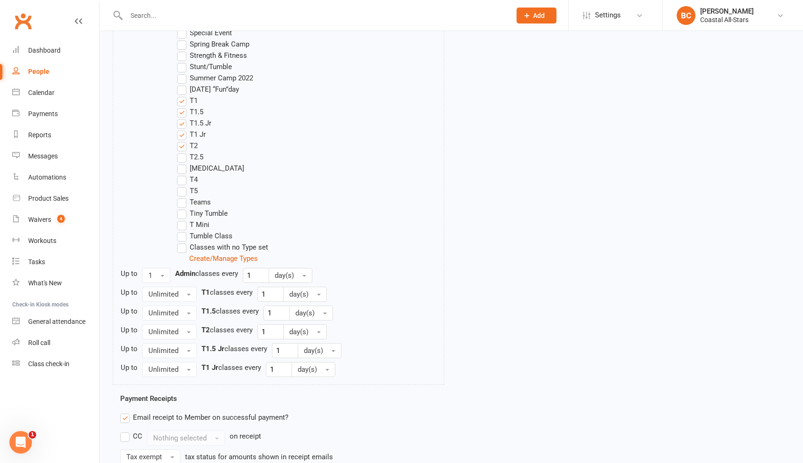
scroll to position [826, 0]
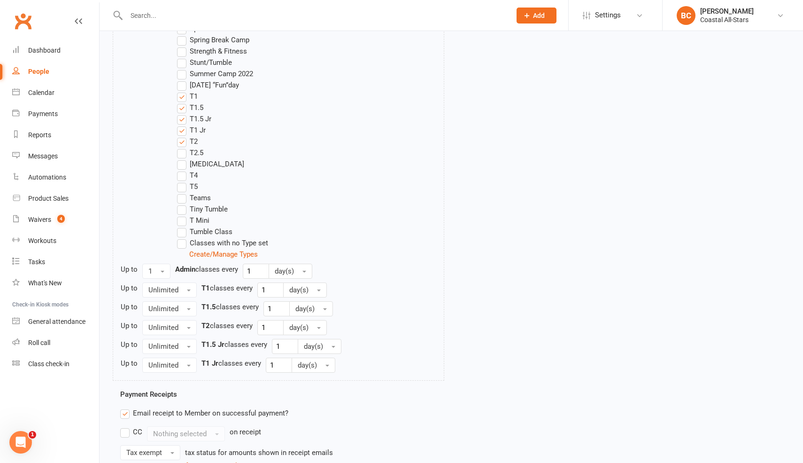
click at [185, 121] on label "T1.5 Jr" at bounding box center [194, 118] width 34 height 11
click at [183, 113] on input "T1.5 Jr" at bounding box center [180, 113] width 6 height 0
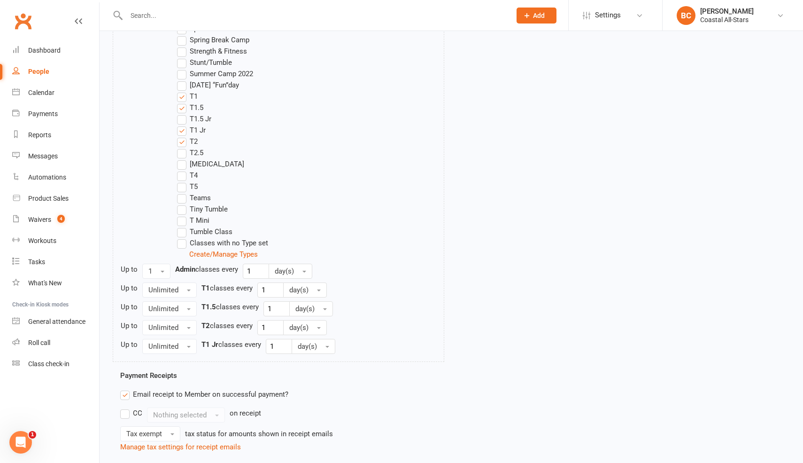
click at [182, 131] on label "T1 Jr" at bounding box center [191, 129] width 29 height 11
click at [182, 124] on input "T1 Jr" at bounding box center [180, 124] width 6 height 0
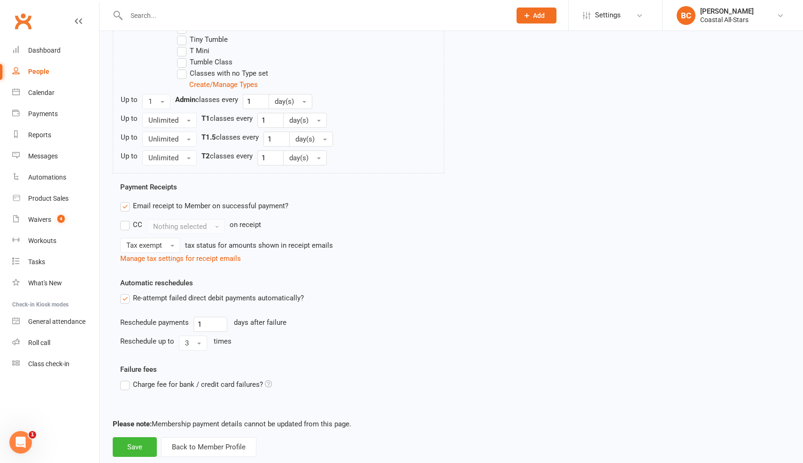
scroll to position [1017, 0]
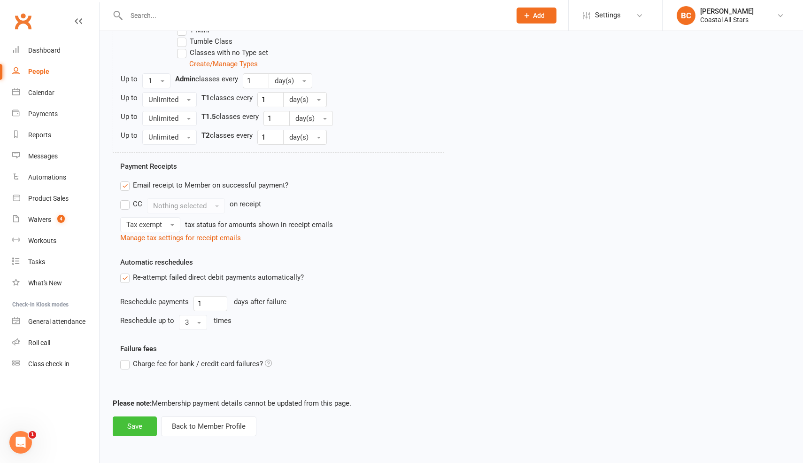
click at [140, 425] on button "Save" at bounding box center [135, 426] width 44 height 20
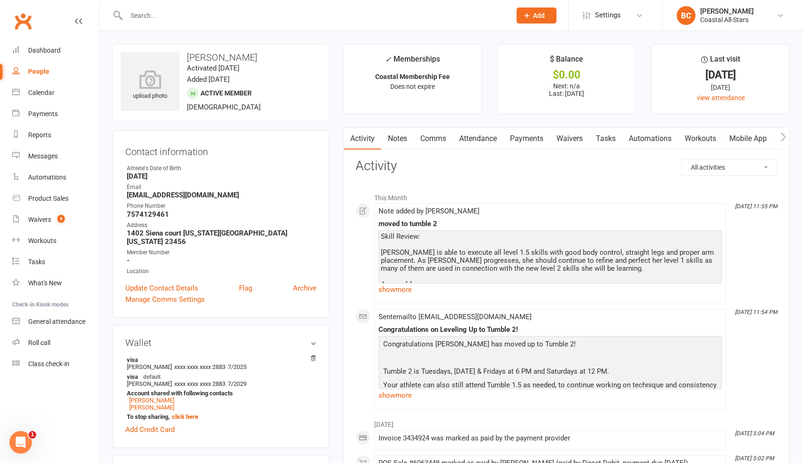
click at [307, 21] on input "text" at bounding box center [314, 15] width 381 height 13
type input "raider"
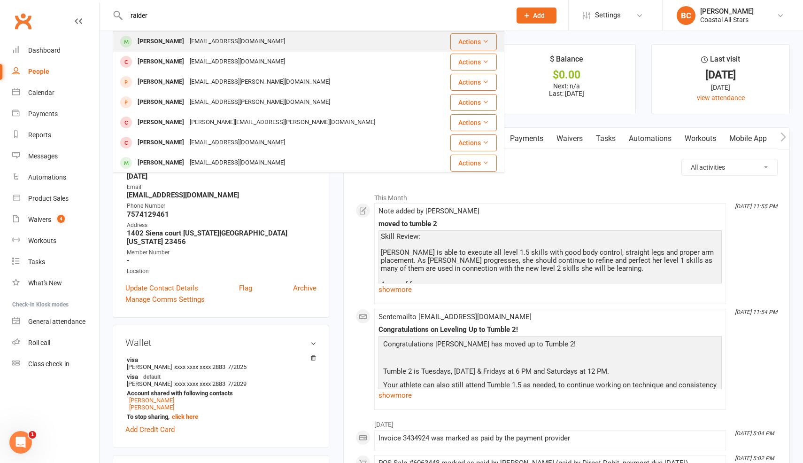
click at [283, 42] on div "[PERSON_NAME] [EMAIL_ADDRESS][DOMAIN_NAME]" at bounding box center [276, 41] width 325 height 19
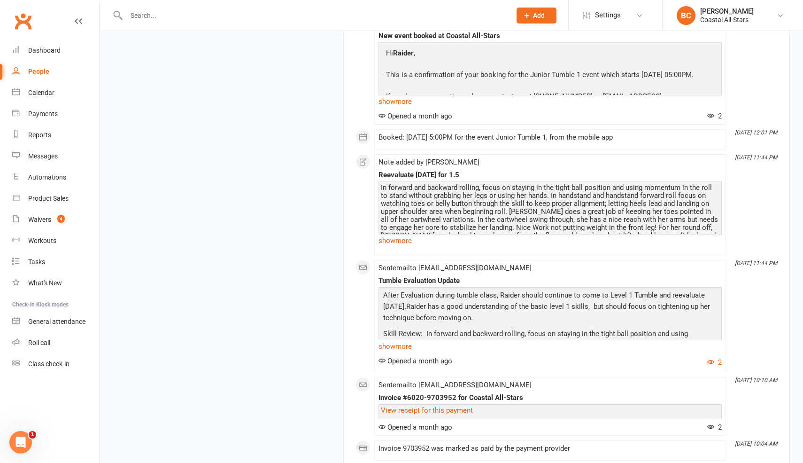
scroll to position [3302, 0]
click at [479, 183] on div "In forward and backward rolling, focus on staying in the tight ball position an…" at bounding box center [550, 243] width 339 height 120
click at [421, 183] on div "In forward and backward rolling, focus on staying in the tight ball position an…" at bounding box center [550, 243] width 339 height 120
click at [402, 233] on link "show more" at bounding box center [550, 239] width 343 height 13
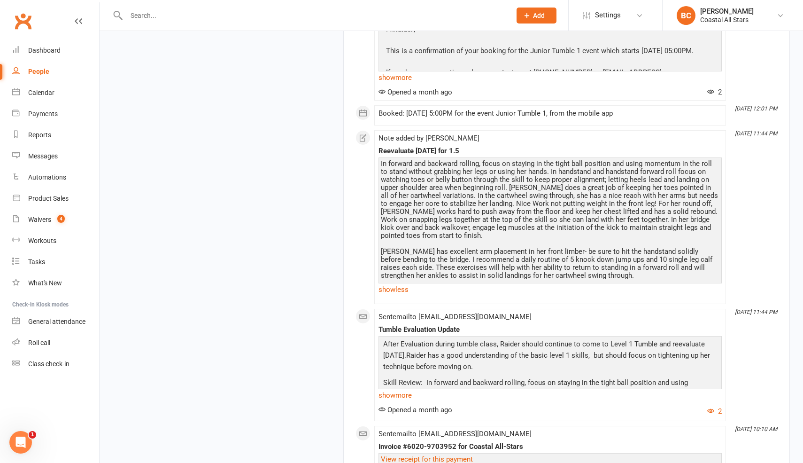
scroll to position [3380, 0]
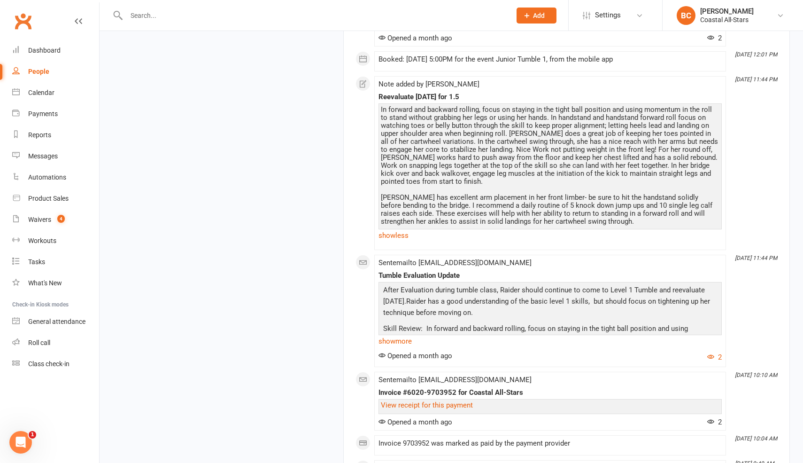
click at [583, 187] on div "In forward and backward rolling, focus on staying in the tight ball position an…" at bounding box center [550, 166] width 339 height 120
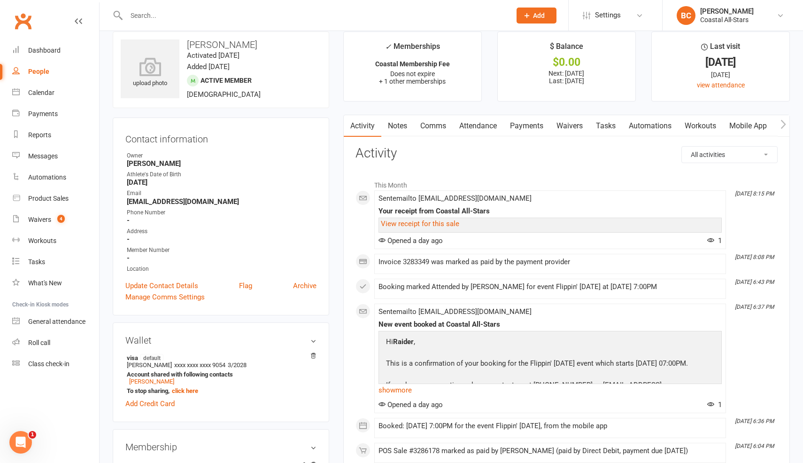
scroll to position [0, 0]
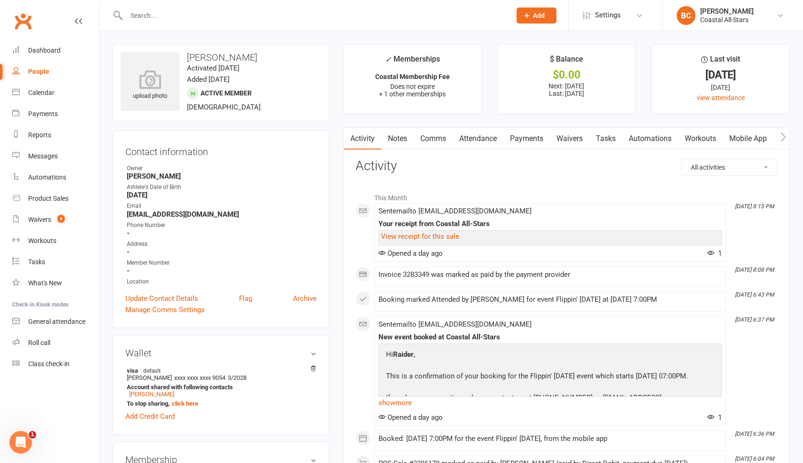
click at [443, 137] on link "Comms" at bounding box center [433, 139] width 39 height 22
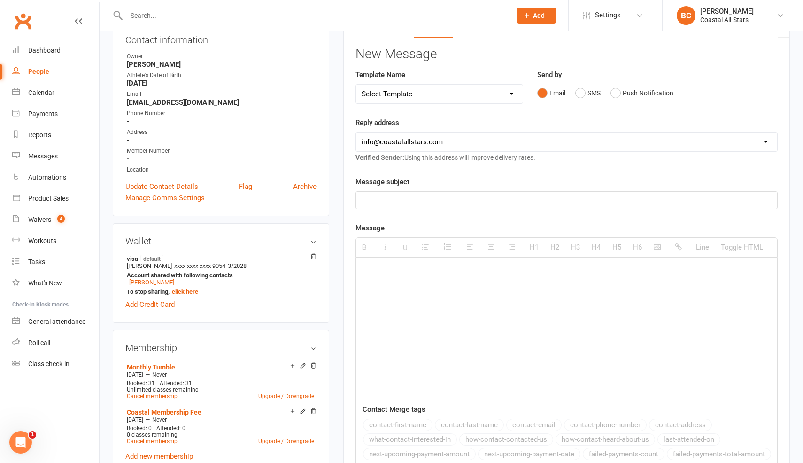
scroll to position [114, 0]
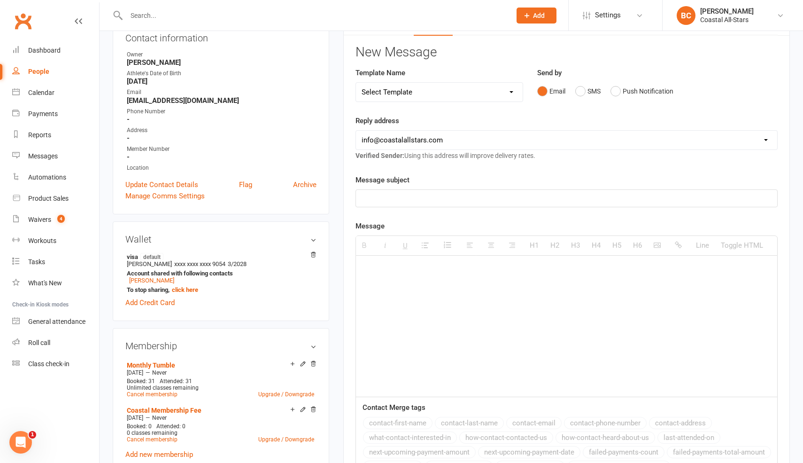
click at [403, 202] on p at bounding box center [567, 198] width 410 height 11
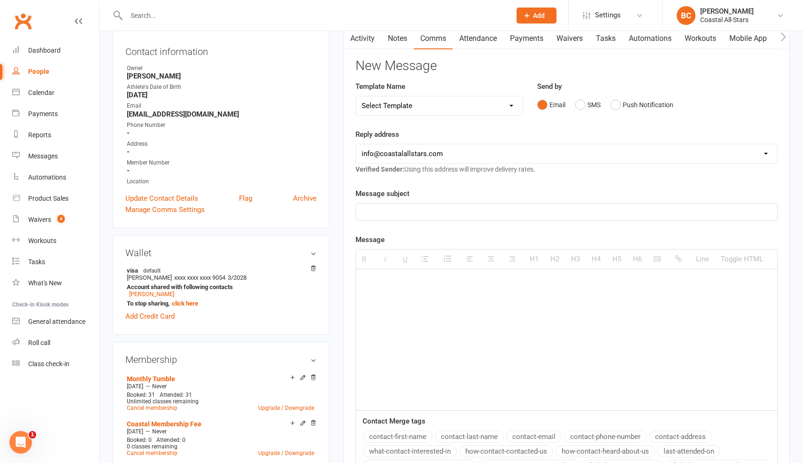
scroll to position [101, 0]
click at [426, 103] on select "Select Template [Email] Bi-Annual Assessment [Email] Boosters [Email] Card Fail…" at bounding box center [439, 104] width 167 height 19
select select "42"
click at [356, 95] on select "Select Template [Email] Bi-Annual Assessment [Email] Boosters [Email] Card Fail…" at bounding box center [439, 104] width 167 height 19
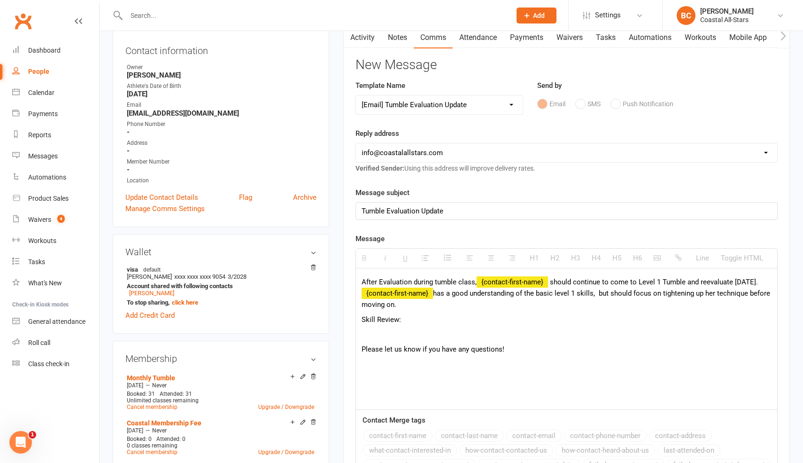
click at [454, 333] on p at bounding box center [567, 333] width 410 height 11
drag, startPoint x: 688, startPoint y: 282, endPoint x: 770, endPoint y: 279, distance: 81.3
click at [758, 279] on span "should continue to come to Level 1 Tumble and reevaluate [DATE]." at bounding box center [654, 282] width 208 height 8
click at [487, 304] on p "After Evaluation during tumble class, {contact-first-name} should continue to c…" at bounding box center [567, 293] width 410 height 34
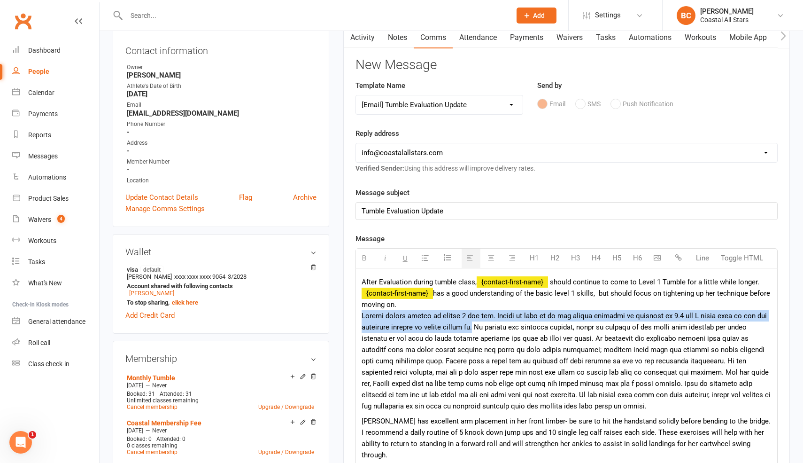
drag, startPoint x: 361, startPoint y: 314, endPoint x: 484, endPoint y: 327, distance: 124.2
click at [484, 327] on div "After Evaluation during tumble class, {contact-first-name} should continue to c…" at bounding box center [566, 404] width 421 height 272
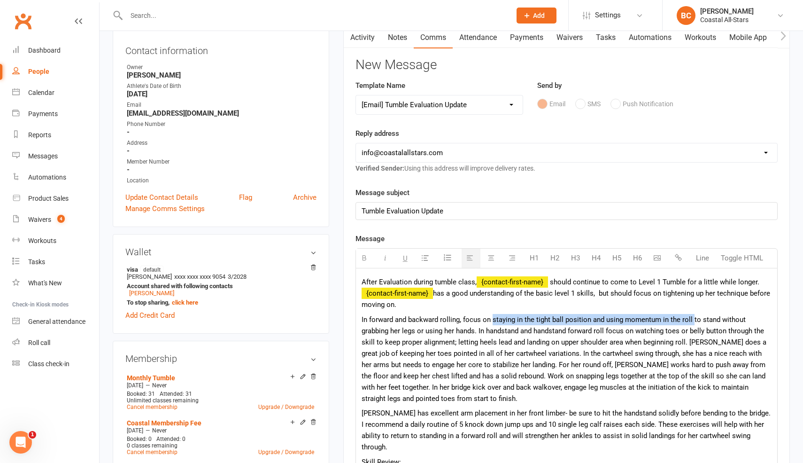
drag, startPoint x: 493, startPoint y: 319, endPoint x: 693, endPoint y: 319, distance: 200.1
click at [693, 319] on p "In forward and backward rolling, focus on staying in the tight ball position an…" at bounding box center [567, 359] width 410 height 90
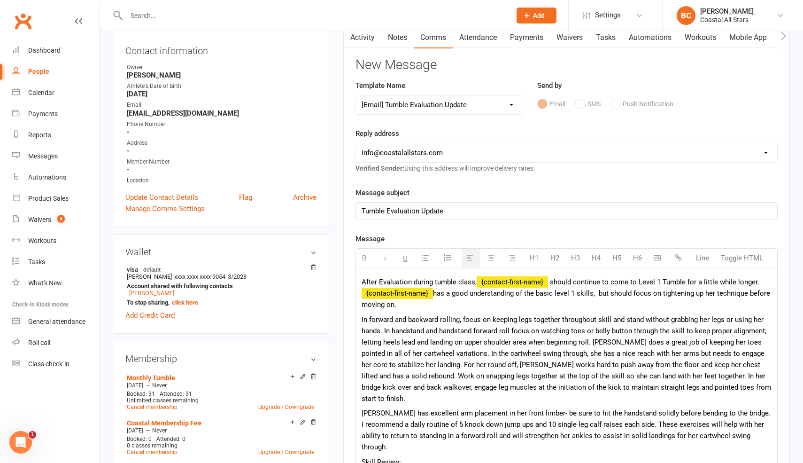
click at [645, 320] on p "In forward and backward rolling, focus on keeping legs together throughout skil…" at bounding box center [567, 359] width 410 height 90
click at [369, 331] on p "In forward and backward rolling, focus on keeping legs together throughout skil…" at bounding box center [567, 359] width 410 height 90
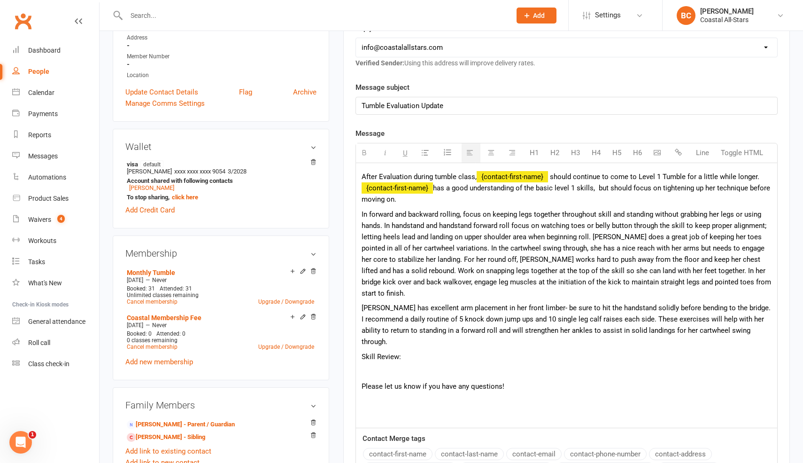
scroll to position [207, 0]
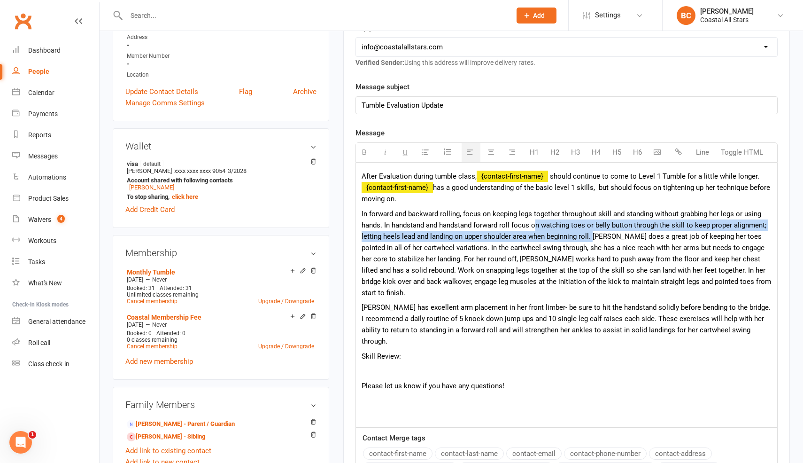
drag, startPoint x: 534, startPoint y: 225, endPoint x: 594, endPoint y: 234, distance: 60.4
click at [594, 234] on p "In forward and backward rolling, focus on keeping legs together throughout skil…" at bounding box center [567, 253] width 410 height 90
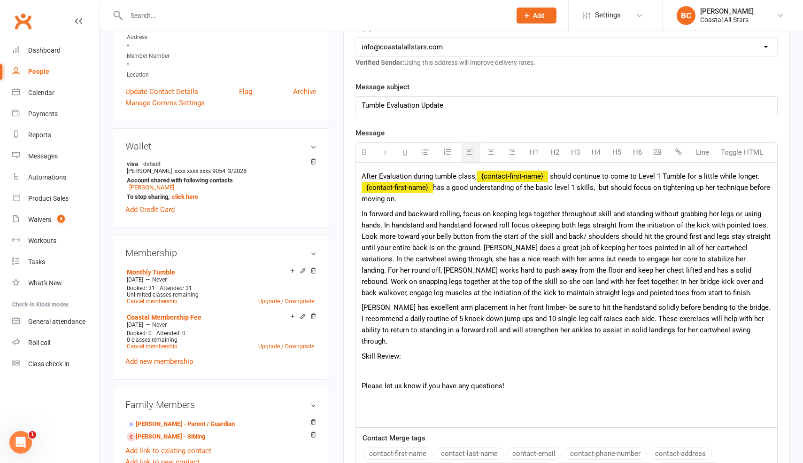
click at [537, 224] on p "In forward and backward rolling, focus on keeping legs together throughout skil…" at bounding box center [567, 253] width 410 height 90
click at [602, 241] on p "In forward and backward rolling, focus on keeping legs together throughout skil…" at bounding box center [567, 253] width 410 height 90
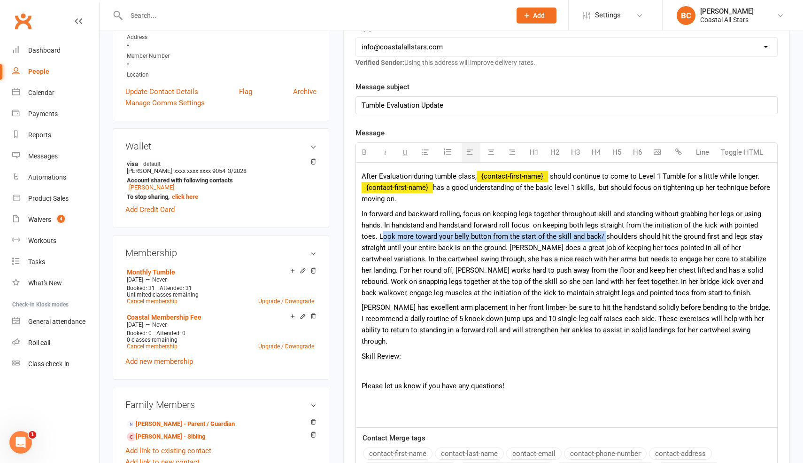
drag, startPoint x: 381, startPoint y: 235, endPoint x: 602, endPoint y: 234, distance: 221.3
click at [602, 234] on p "In forward and backward rolling, focus on keeping legs together throughout skil…" at bounding box center [567, 253] width 410 height 90
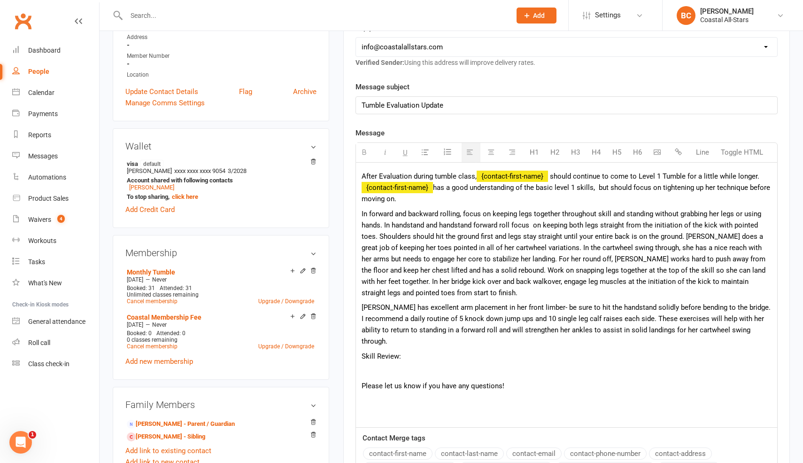
click at [648, 272] on p "In forward and backward rolling, focus on keeping legs together throughout skil…" at bounding box center [567, 253] width 410 height 90
drag, startPoint x: 685, startPoint y: 236, endPoint x: 635, endPoint y: 259, distance: 55.7
click at [635, 259] on p "In forward and backward rolling, focus on keeping legs together throughout skil…" at bounding box center [567, 253] width 410 height 90
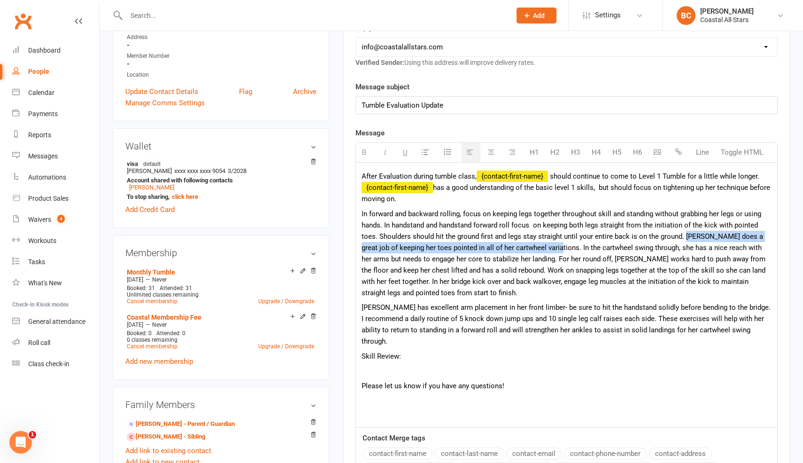
drag, startPoint x: 684, startPoint y: 235, endPoint x: 543, endPoint y: 246, distance: 141.8
click at [543, 246] on p "In forward and backward rolling, focus on keeping legs together throughout skil…" at bounding box center [567, 253] width 410 height 90
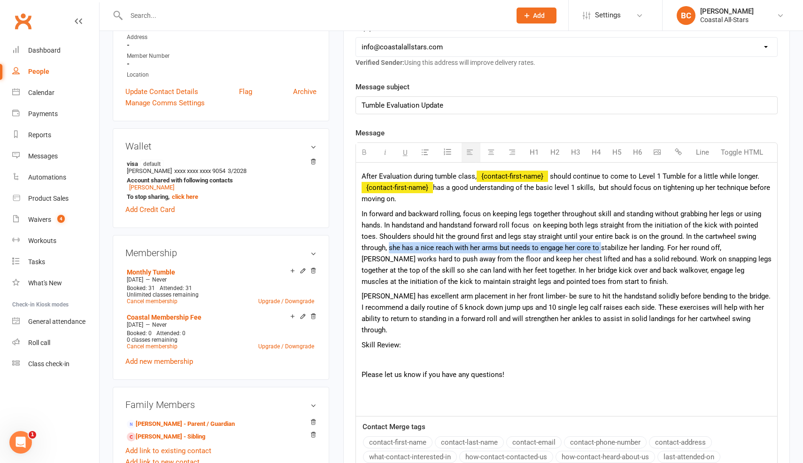
drag, startPoint x: 390, startPoint y: 245, endPoint x: 600, endPoint y: 250, distance: 210.1
click at [600, 250] on p "In forward and backward rolling, focus on keeping legs together throughout skil…" at bounding box center [567, 247] width 410 height 79
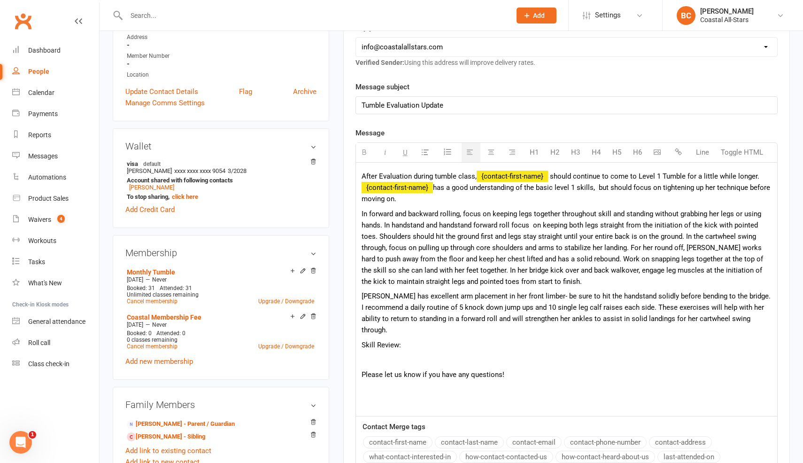
click at [646, 255] on p "In forward and backward rolling, focus on keeping legs together throughout skil…" at bounding box center [567, 247] width 410 height 79
click at [636, 246] on p "In forward and backward rolling, focus on keeping legs together throughout skil…" at bounding box center [567, 247] width 410 height 79
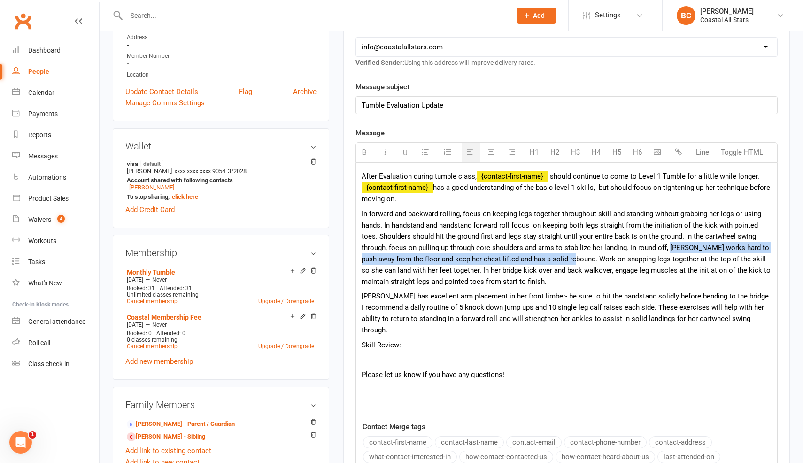
drag, startPoint x: 670, startPoint y: 246, endPoint x: 562, endPoint y: 254, distance: 108.3
click at [562, 254] on p "In forward and backward rolling, focus on keeping legs together throughout skil…" at bounding box center [567, 247] width 410 height 79
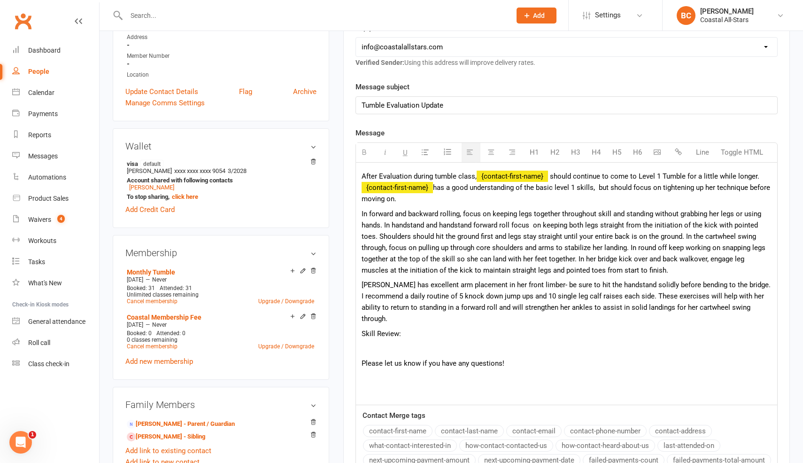
click at [398, 265] on p "In forward and backward rolling, focus on keeping legs together throughout skil…" at bounding box center [567, 242] width 410 height 68
click at [416, 258] on p "In forward and backward rolling, focus on keeping legs together throughout skil…" at bounding box center [567, 242] width 410 height 68
click at [548, 263] on p "In forward and backward rolling, focus on keeping legs together throughout skil…" at bounding box center [567, 242] width 410 height 68
click at [661, 270] on p "In forward and backward rolling, focus on keeping legs together throughout skil…" at bounding box center [567, 242] width 410 height 68
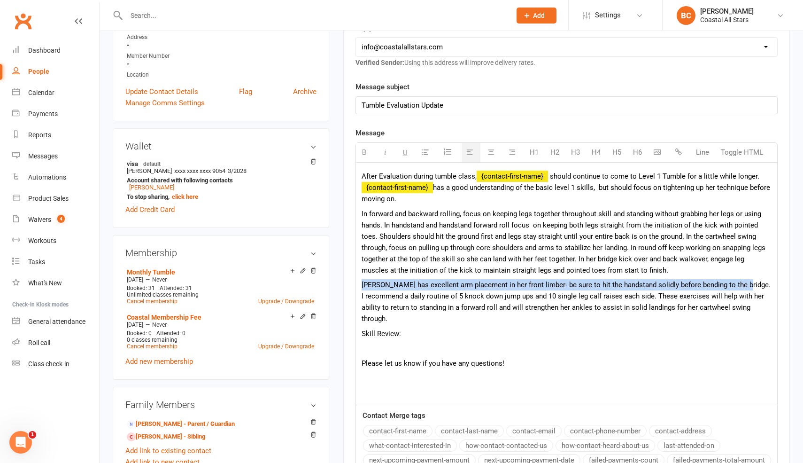
drag, startPoint x: 362, startPoint y: 285, endPoint x: 736, endPoint y: 285, distance: 373.5
click at [736, 285] on p "[PERSON_NAME] has excellent arm placement in her front limber- be sure to hit t…" at bounding box center [567, 301] width 410 height 45
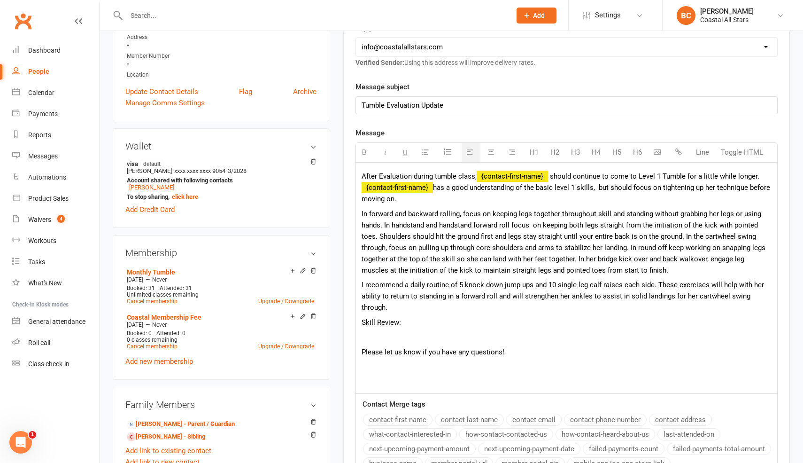
click at [409, 319] on p "Skill Review:" at bounding box center [567, 322] width 410 height 11
drag, startPoint x: 360, startPoint y: 323, endPoint x: 404, endPoint y: 321, distance: 43.3
click at [404, 321] on div "After Evaluation during tumble class, {contact-first-name} should continue to c…" at bounding box center [566, 278] width 421 height 231
click at [421, 197] on p "After Evaluation during tumble class, {contact-first-name} should continue to c…" at bounding box center [567, 188] width 410 height 34
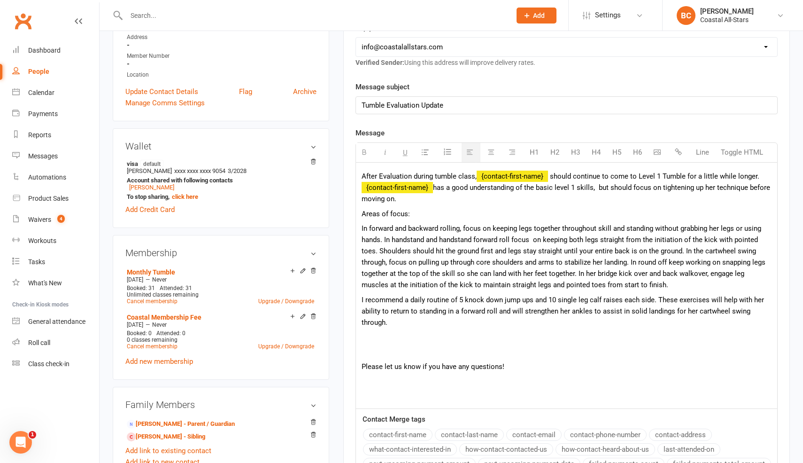
click at [362, 366] on p "Please let us know if you have any questions!" at bounding box center [567, 366] width 410 height 11
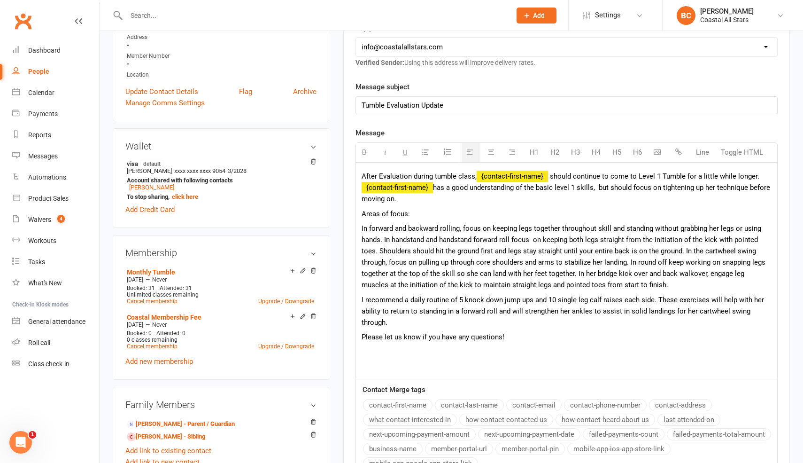
drag, startPoint x: 512, startPoint y: 340, endPoint x: 355, endPoint y: 190, distance: 217.3
click at [355, 190] on div "Activity Notes Comms Attendance Payments Waivers Tasks Automations Workouts Mob…" at bounding box center [566, 243] width 447 height 645
click at [398, 205] on div "After Evaluation during tumble class, {contact-first-name} should continue to c…" at bounding box center [566, 271] width 421 height 216
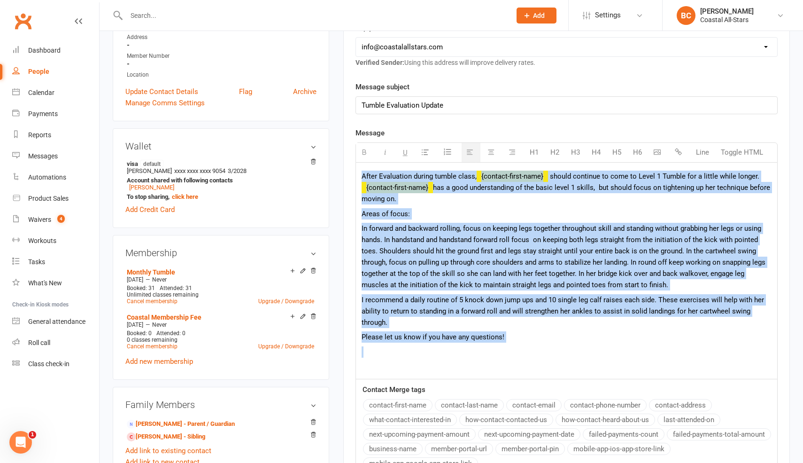
drag, startPoint x: 360, startPoint y: 177, endPoint x: 525, endPoint y: 350, distance: 239.3
click at [525, 350] on div "After Evaluation during tumble class, {contact-first-name} should continue to c…" at bounding box center [566, 271] width 421 height 216
copy div "Lorem Ipsumdolor sitame consec adipi, {elitsed-doeiu-temp} incidi utlabore et d…"
click at [525, 350] on p at bounding box center [567, 351] width 410 height 11
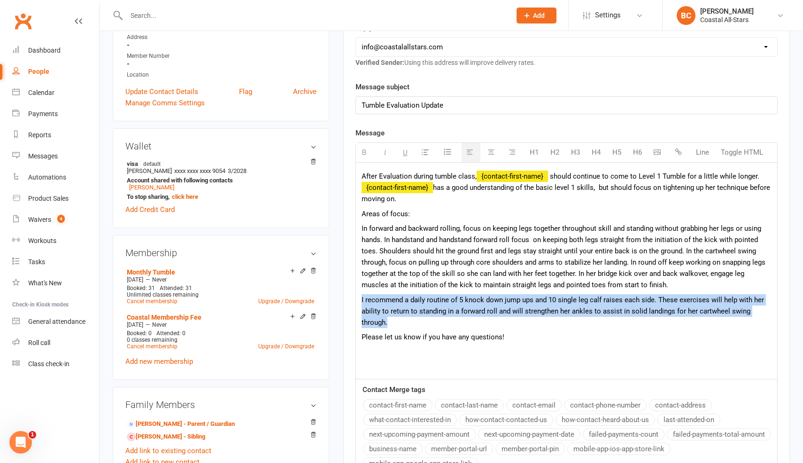
drag, startPoint x: 361, startPoint y: 298, endPoint x: 397, endPoint y: 328, distance: 47.0
click at [397, 328] on div "After Evaluation during tumble class, {contact-first-name} should continue to c…" at bounding box center [566, 271] width 421 height 216
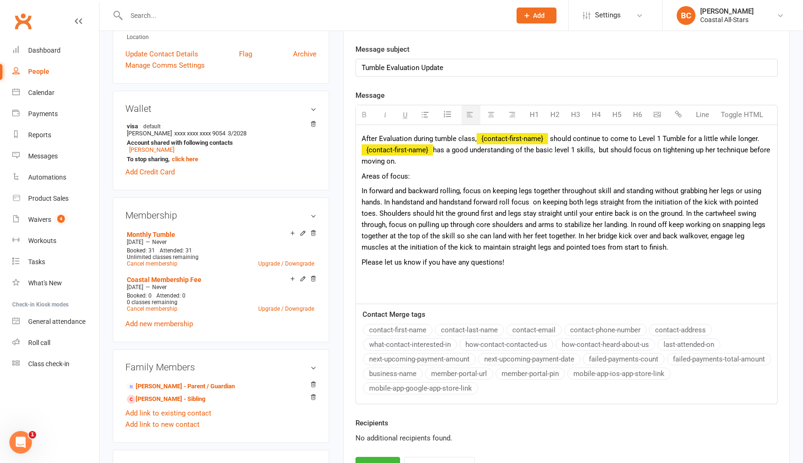
scroll to position [246, 0]
click at [714, 190] on p "In forward and backward rolling, focus on keeping legs together throughout skil…" at bounding box center [567, 218] width 410 height 68
click at [512, 203] on p "In forward and backward rolling, focus on keeping legs together throughout skil…" at bounding box center [567, 218] width 410 height 68
drag, startPoint x: 362, startPoint y: 176, endPoint x: 554, endPoint y: 263, distance: 210.7
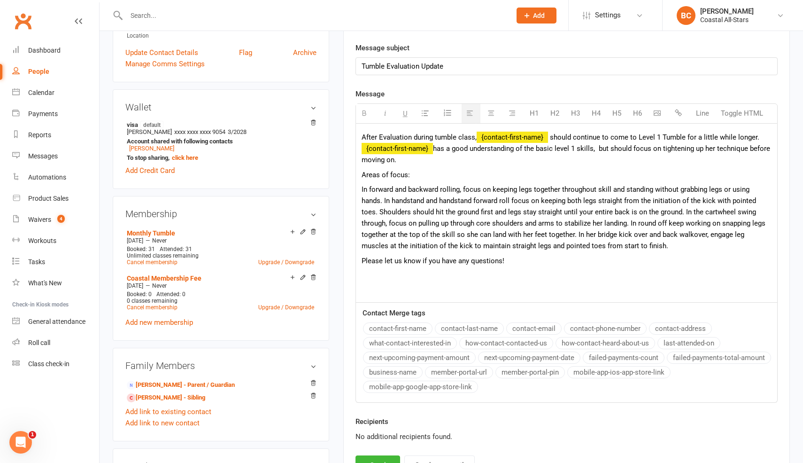
click at [554, 263] on div "After Evaluation during tumble class, {contact-first-name} should continue to c…" at bounding box center [566, 213] width 421 height 179
copy div "Areas of focus: In forward and backward rolling, focus on keeping legs together…"
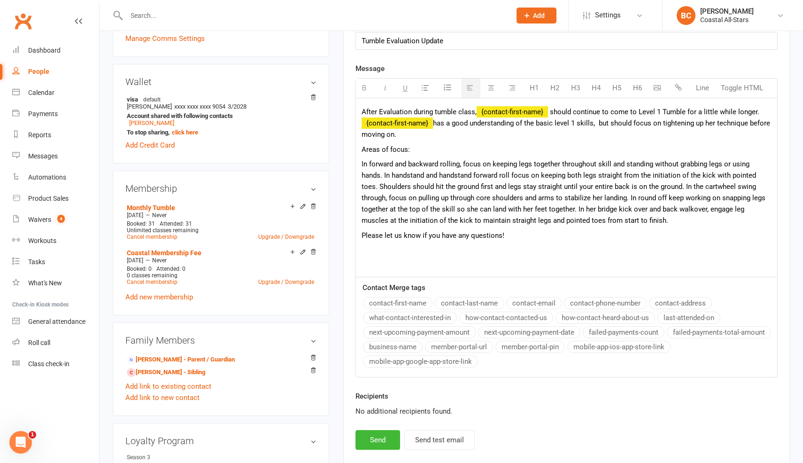
scroll to position [271, 0]
click at [377, 442] on button "Send" at bounding box center [378, 440] width 45 height 20
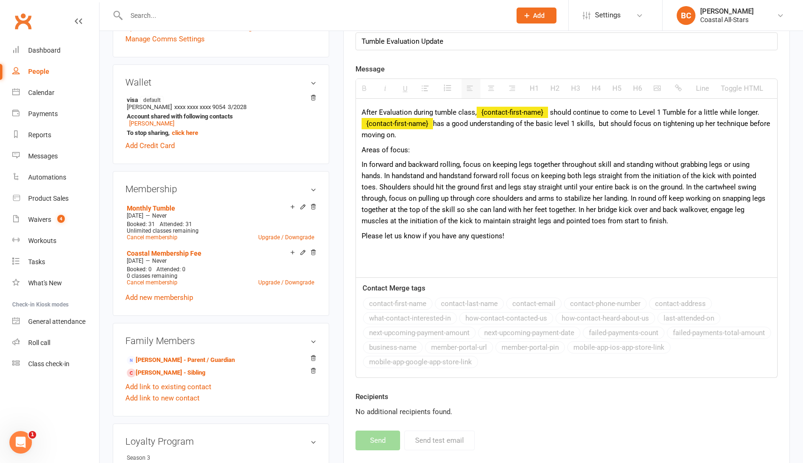
select select
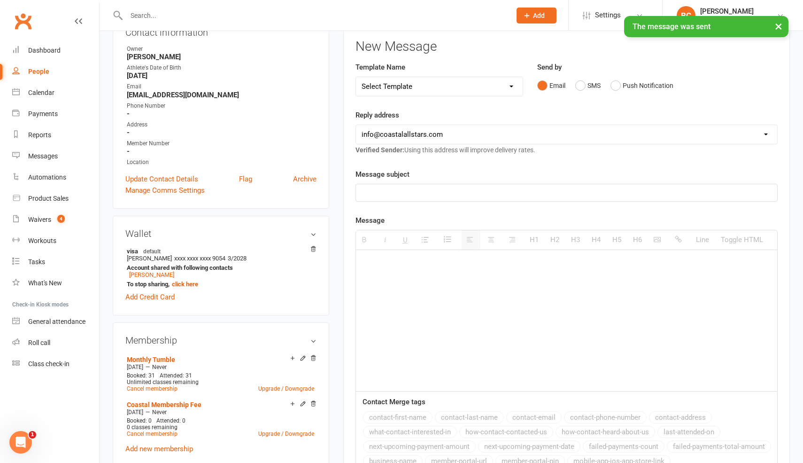
scroll to position [0, 0]
